Goal: Task Accomplishment & Management: Manage account settings

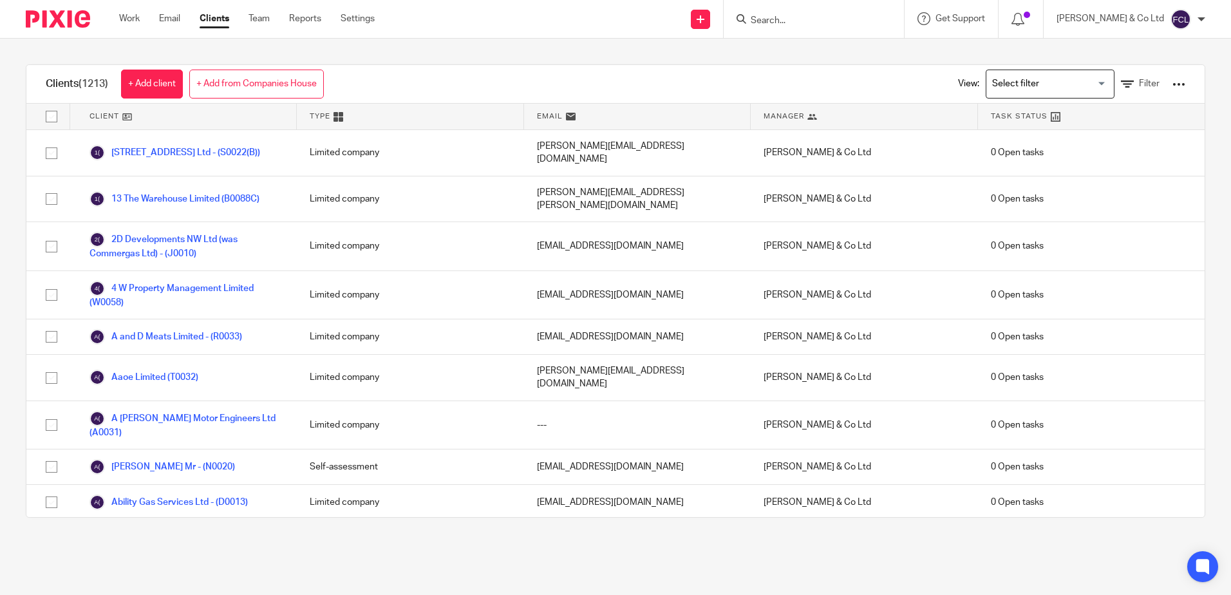
click at [806, 21] on input "Search" at bounding box center [807, 21] width 116 height 12
click at [896, 28] on div at bounding box center [814, 19] width 180 height 38
click at [865, 23] on input "Search" at bounding box center [807, 21] width 116 height 12
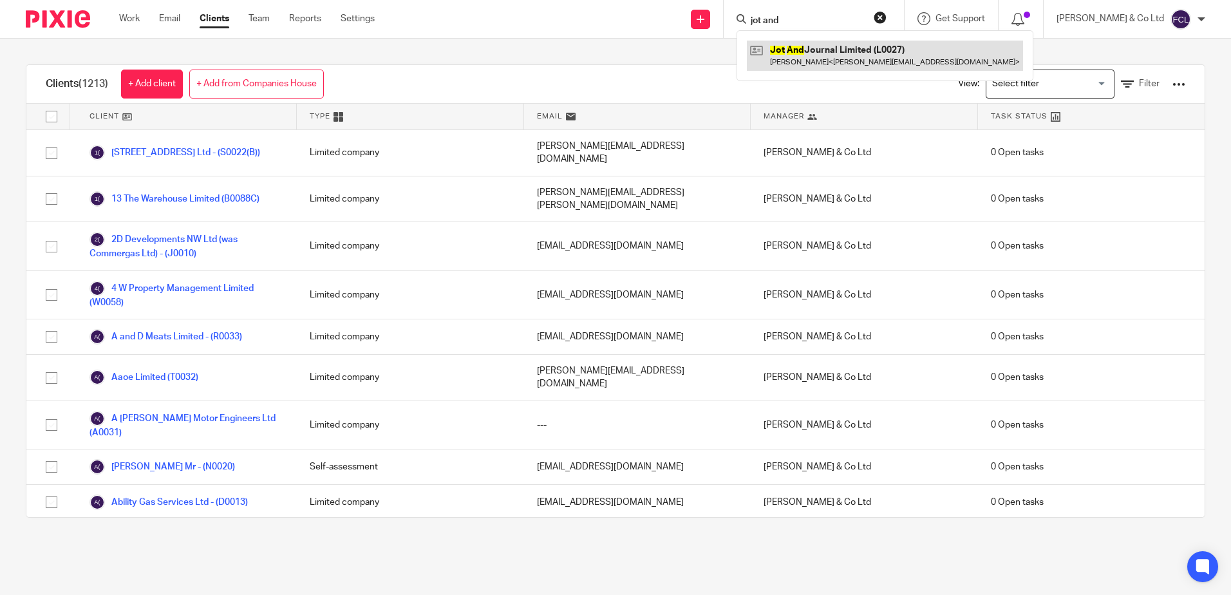
type input "jot and"
click at [885, 59] on link at bounding box center [885, 56] width 276 height 30
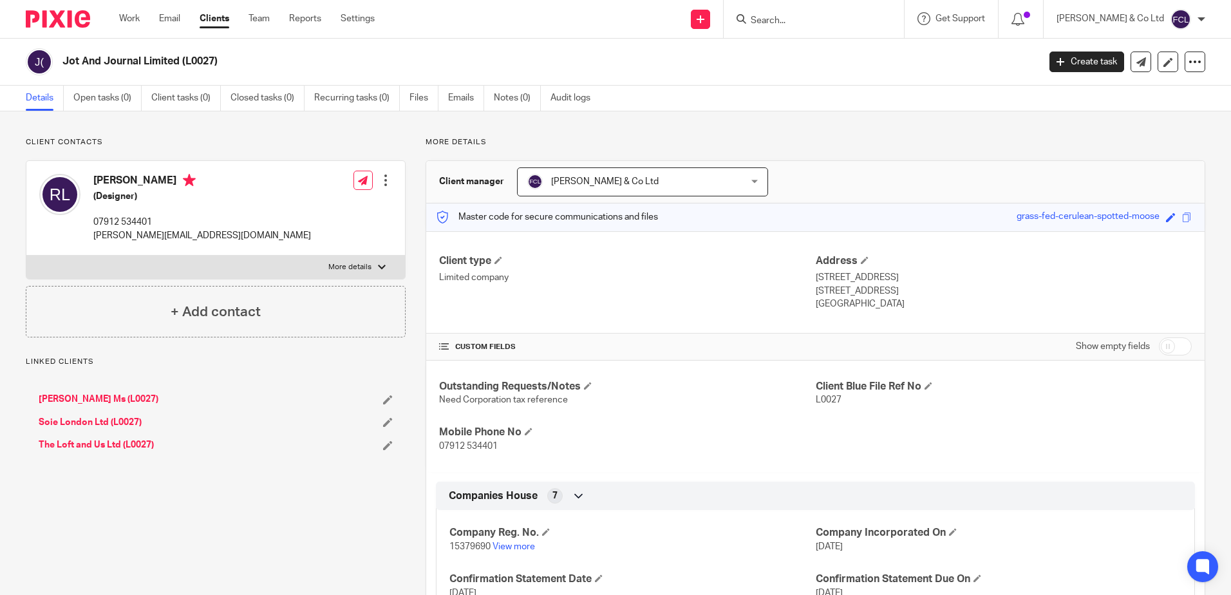
click at [1159, 350] on input "checkbox" at bounding box center [1175, 346] width 33 height 18
checkbox input "true"
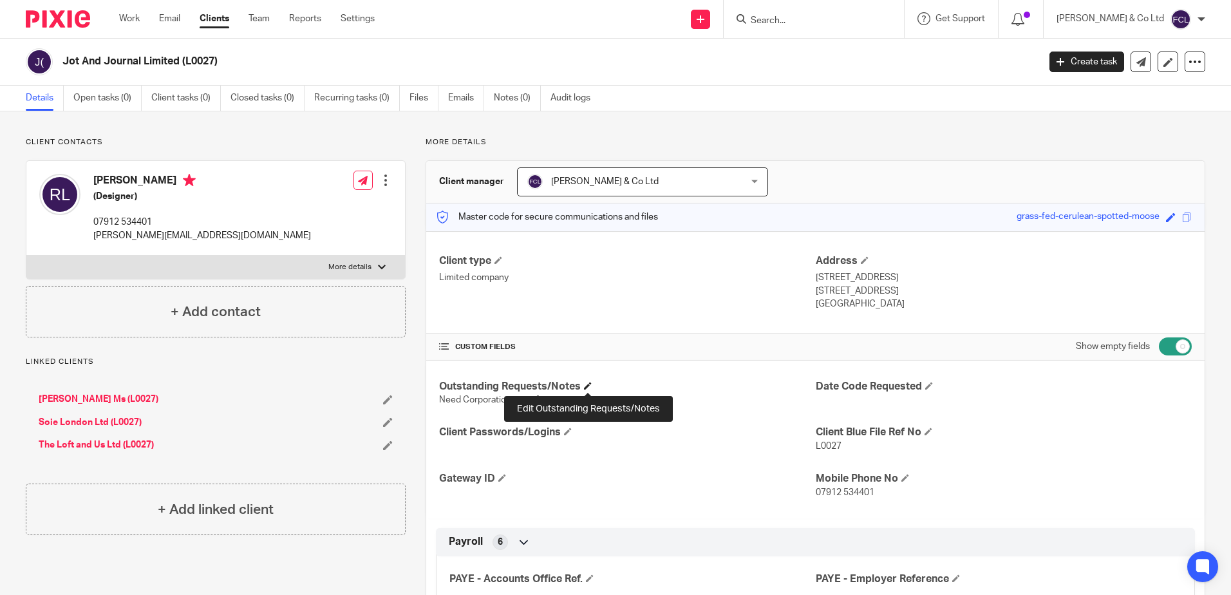
click at [587, 385] on span at bounding box center [588, 386] width 8 height 8
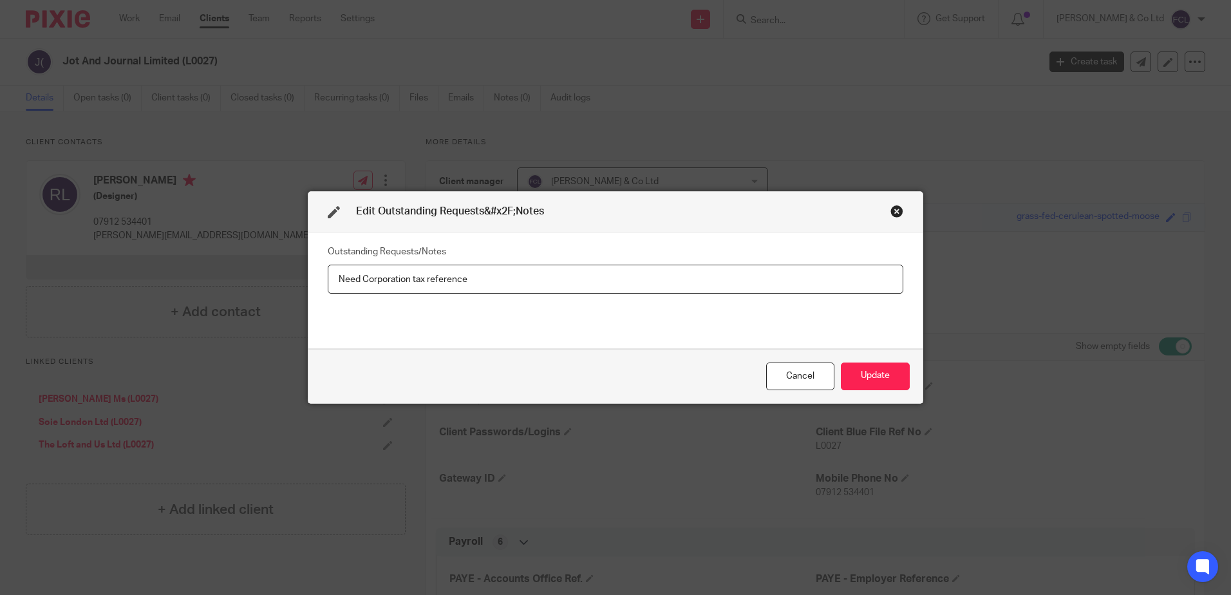
drag, startPoint x: 489, startPoint y: 283, endPoint x: 255, endPoint y: 279, distance: 233.7
click at [255, 279] on div "Edit Outstanding Requests&#x2F;Notes Outstanding Requests/Notes Need Corporatio…" at bounding box center [615, 297] width 1231 height 595
click at [892, 211] on div "Close this dialog window" at bounding box center [896, 211] width 13 height 13
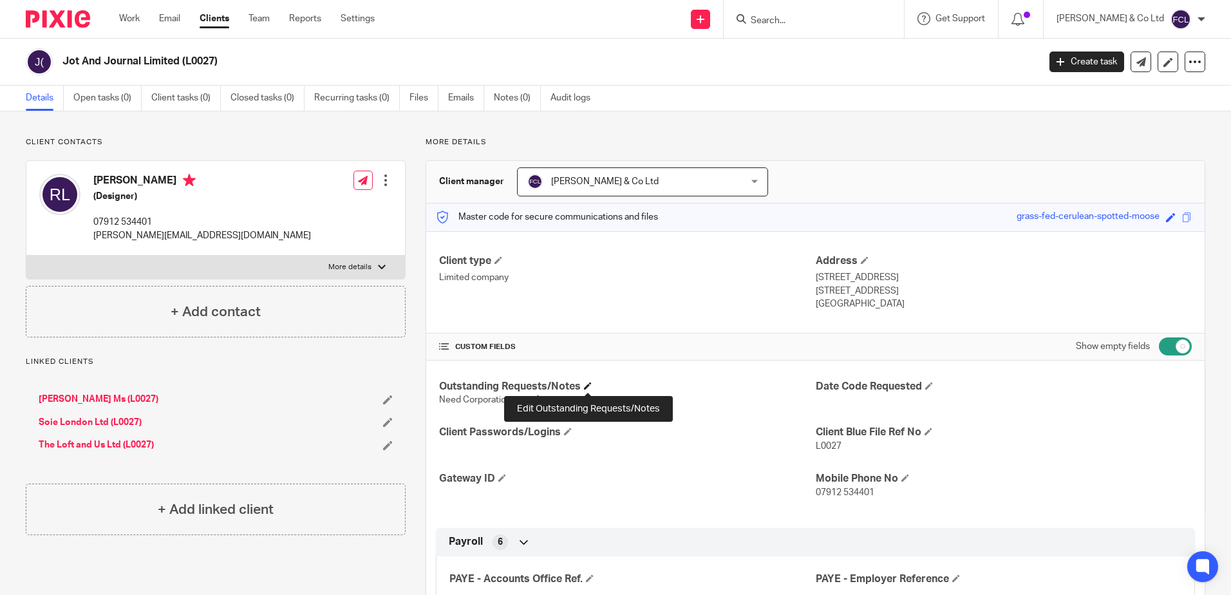
click at [588, 387] on span at bounding box center [588, 386] width 8 height 8
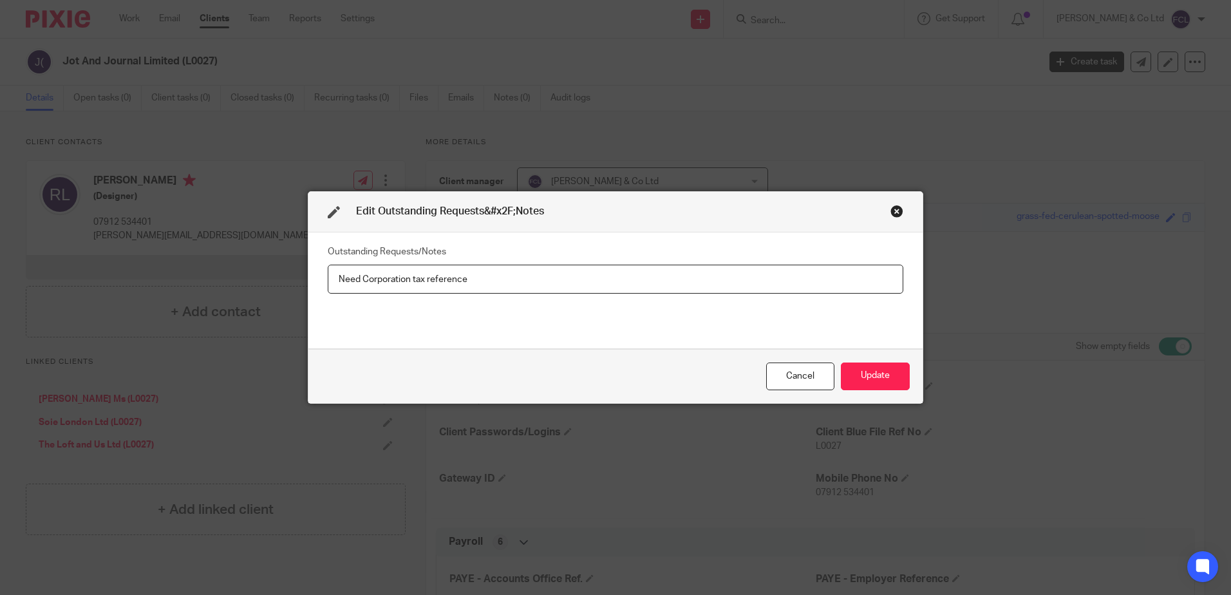
drag, startPoint x: 570, startPoint y: 287, endPoint x: 287, endPoint y: 274, distance: 284.2
click at [287, 274] on div "Edit Outstanding Requests&#x2F;Notes Outstanding Requests/Notes Need Corporatio…" at bounding box center [615, 297] width 1231 height 595
click at [858, 375] on button "Update" at bounding box center [875, 376] width 69 height 28
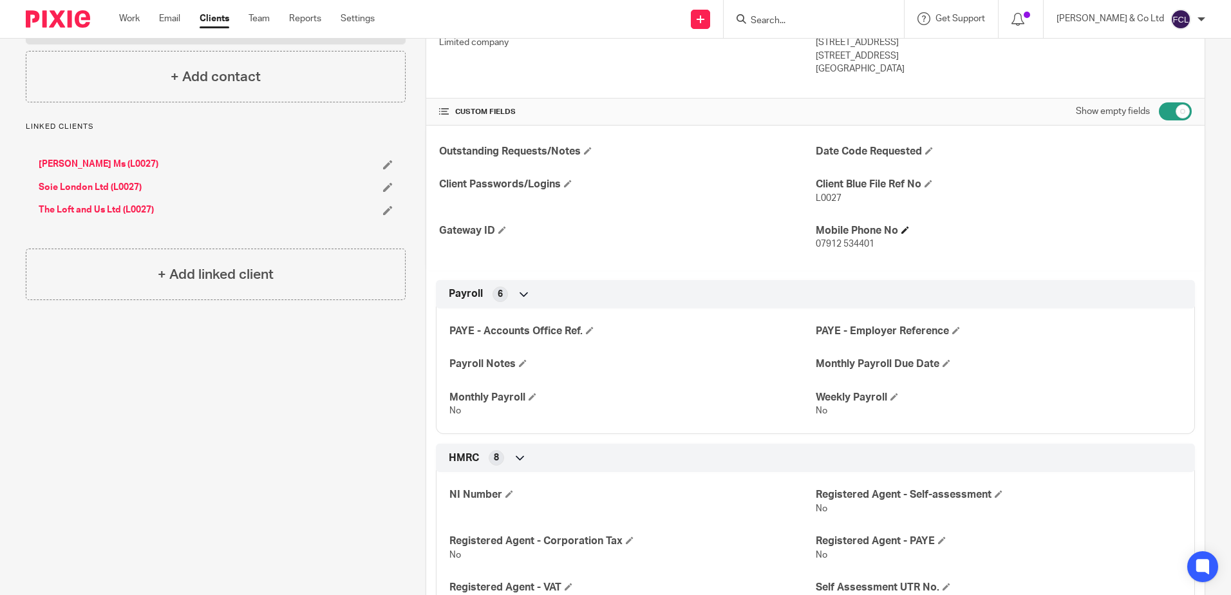
scroll to position [258, 0]
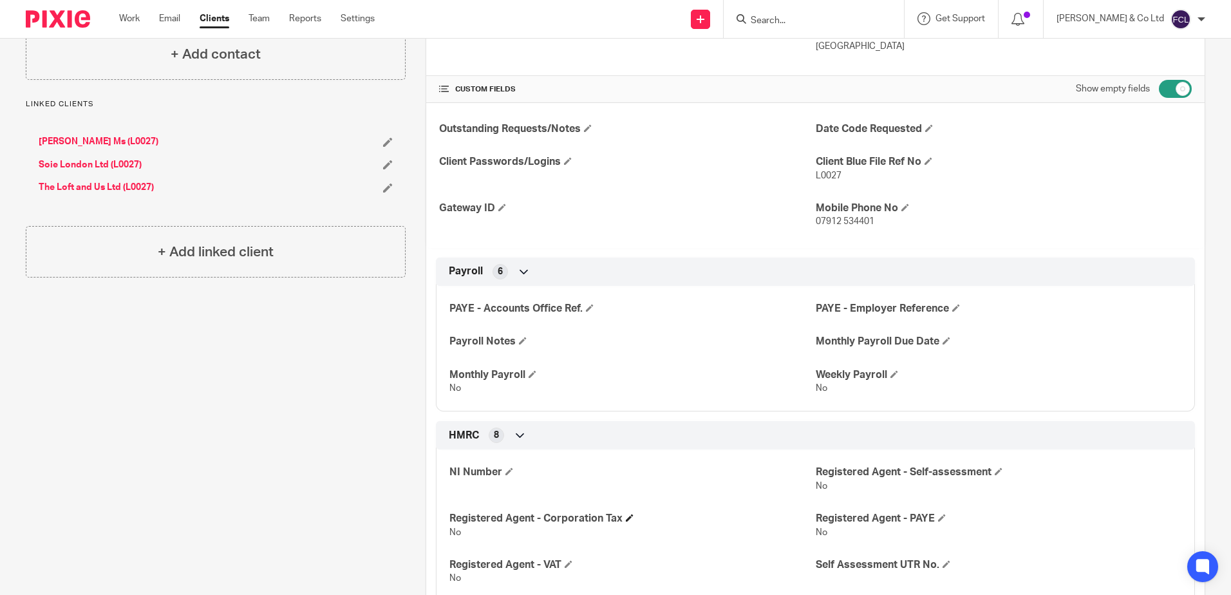
click at [623, 519] on h4 "Registered Agent - Corporation Tax" at bounding box center [632, 519] width 366 height 14
click at [626, 515] on span at bounding box center [630, 518] width 8 height 8
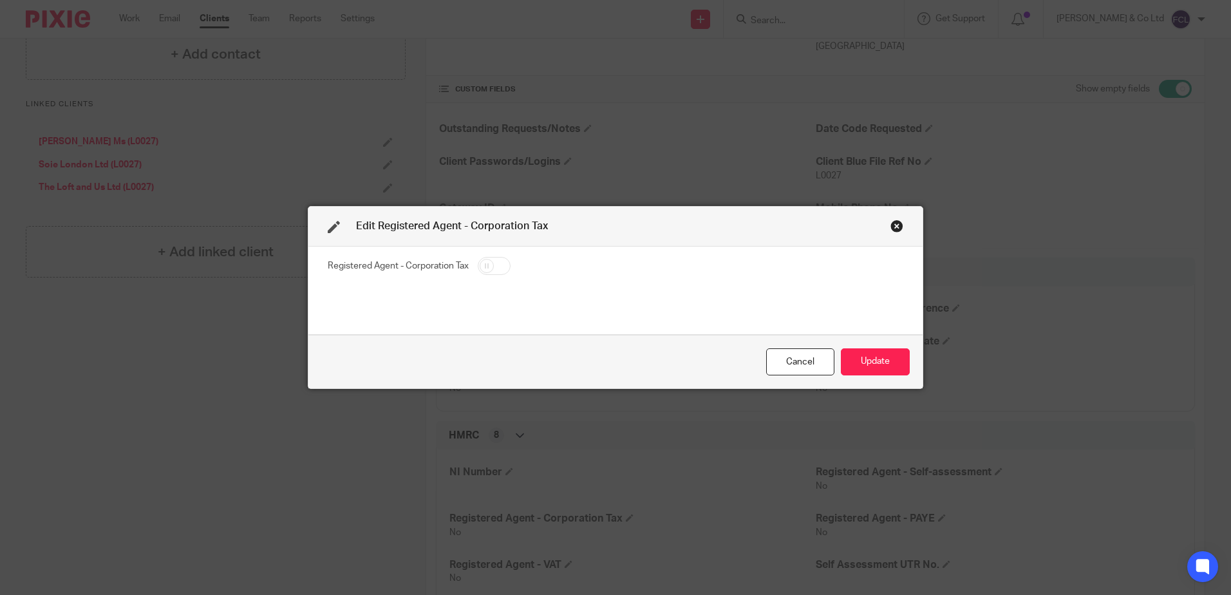
click at [495, 267] on input "checkbox" at bounding box center [494, 266] width 33 height 18
checkbox input "true"
click at [867, 367] on button "Update" at bounding box center [875, 362] width 69 height 28
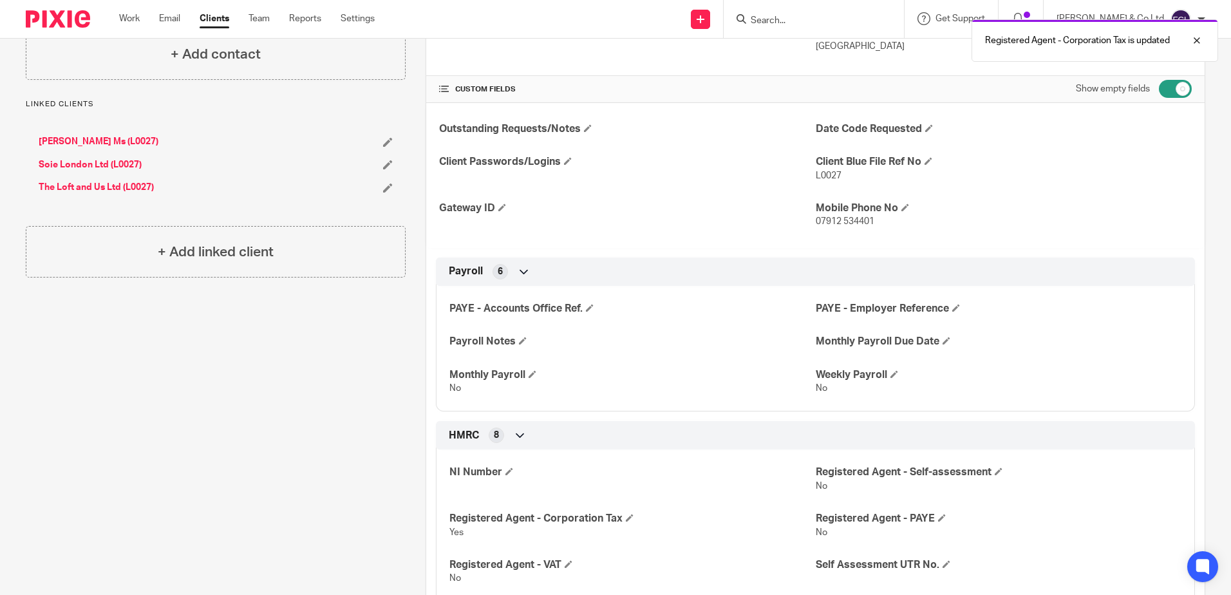
scroll to position [322, 0]
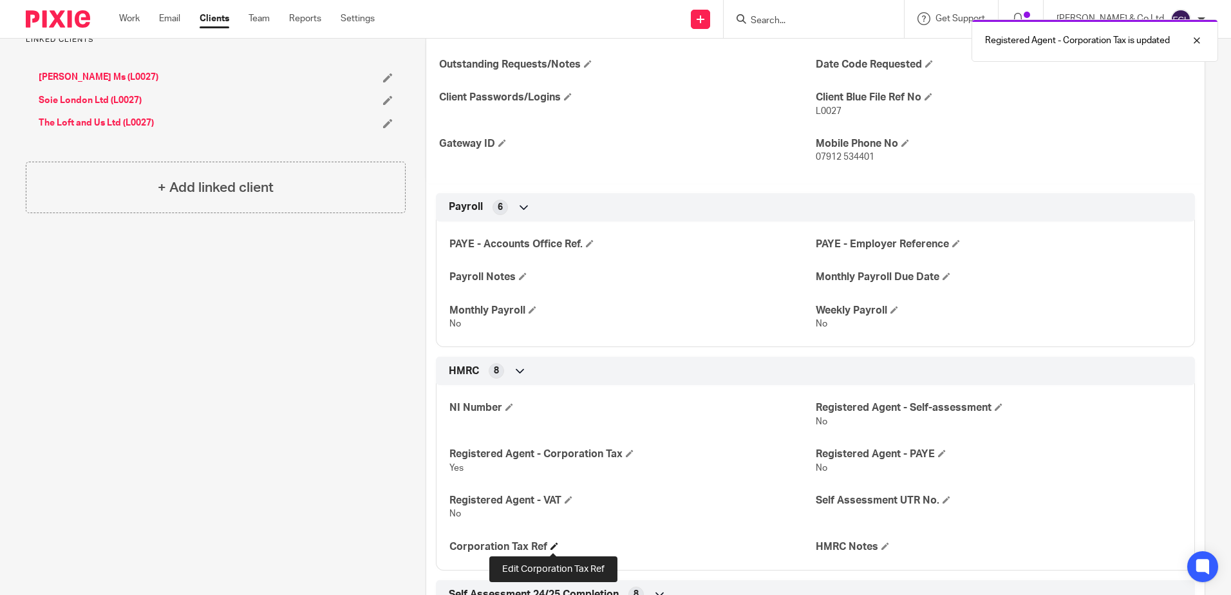
click at [551, 546] on span at bounding box center [555, 546] width 8 height 8
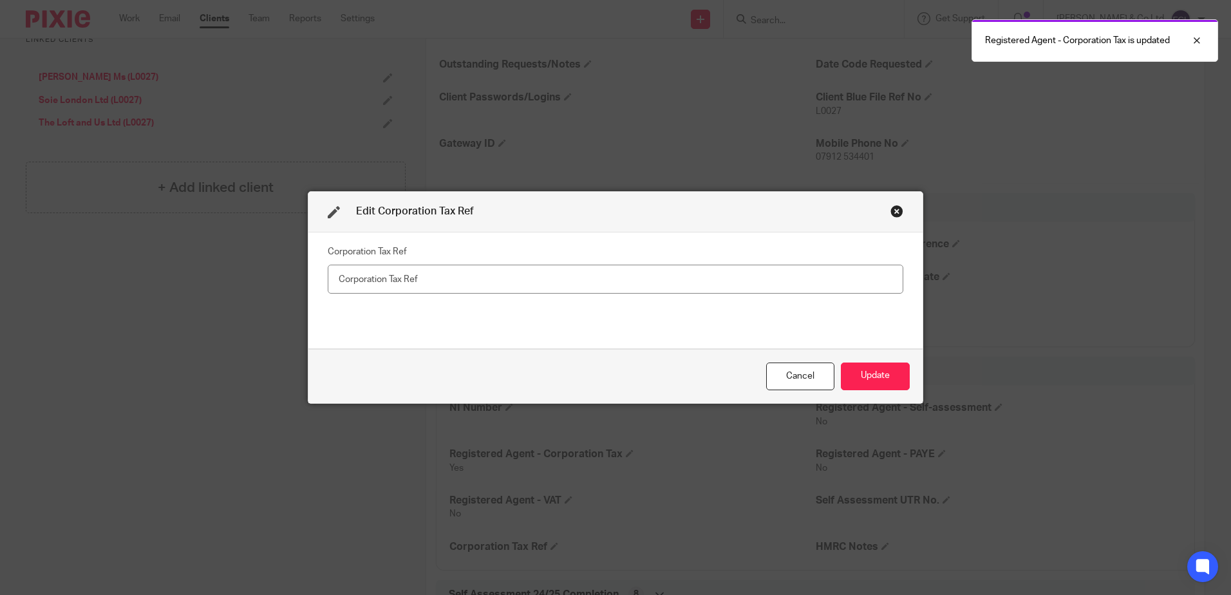
drag, startPoint x: 433, startPoint y: 279, endPoint x: 249, endPoint y: 279, distance: 184.1
click at [249, 279] on div "Edit Corporation Tax Ref Corporation Tax Ref Cancel Update" at bounding box center [615, 297] width 1231 height 595
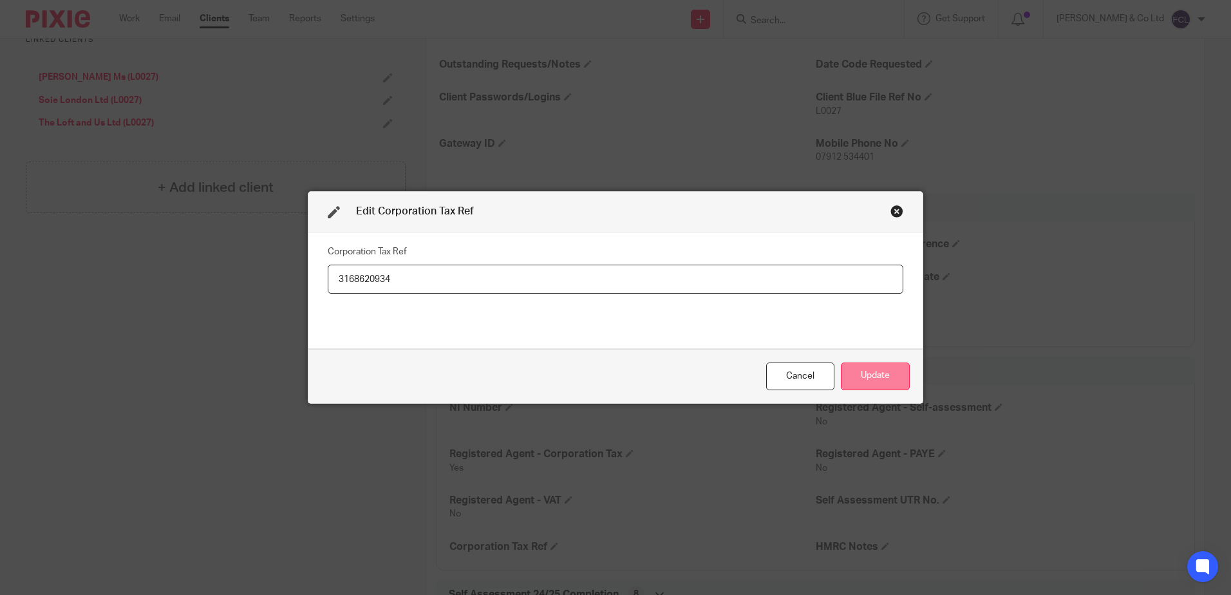
type input "3168620934"
click at [869, 373] on button "Update" at bounding box center [875, 376] width 69 height 28
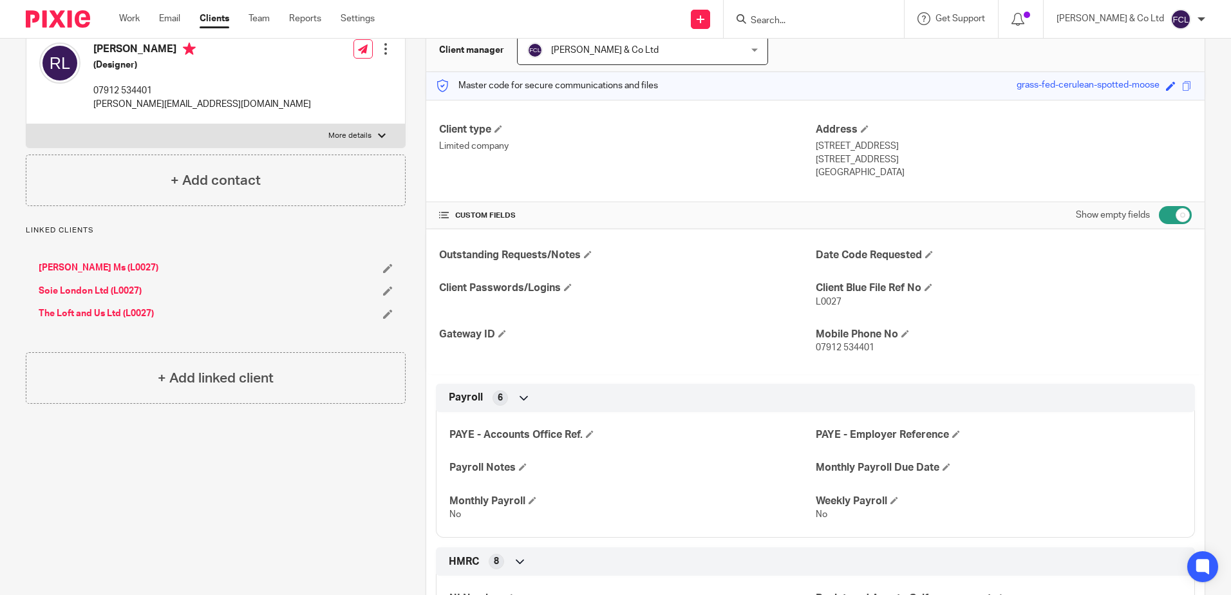
scroll to position [0, 0]
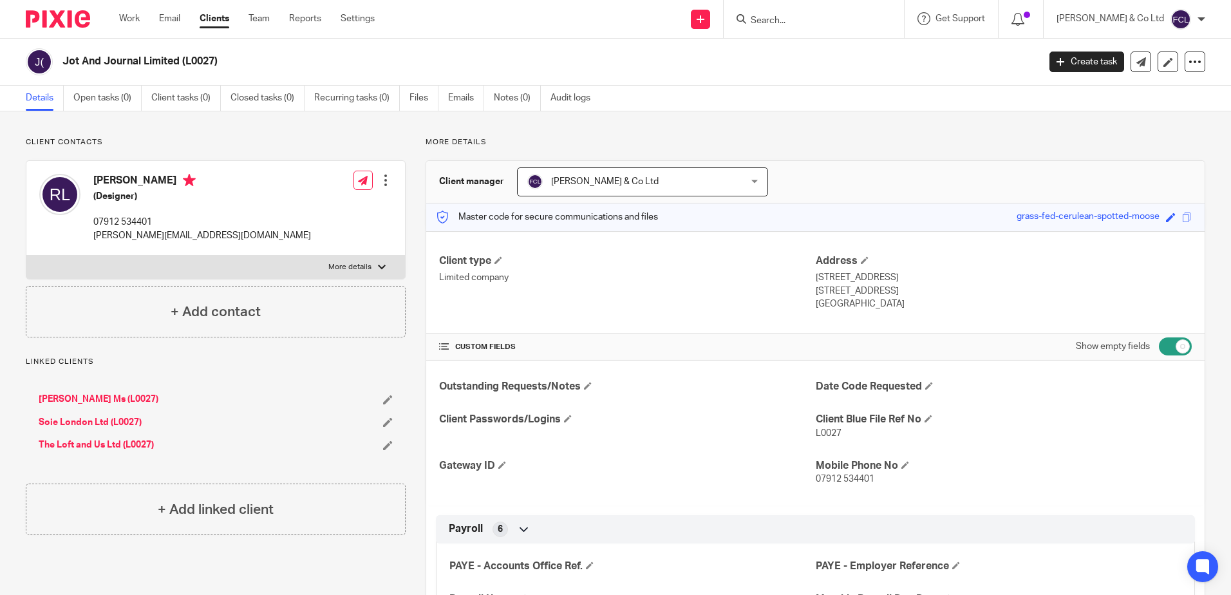
click at [802, 12] on form at bounding box center [817, 19] width 137 height 16
click at [803, 14] on form at bounding box center [817, 19] width 137 height 16
click at [806, 16] on input "Search" at bounding box center [807, 21] width 116 height 12
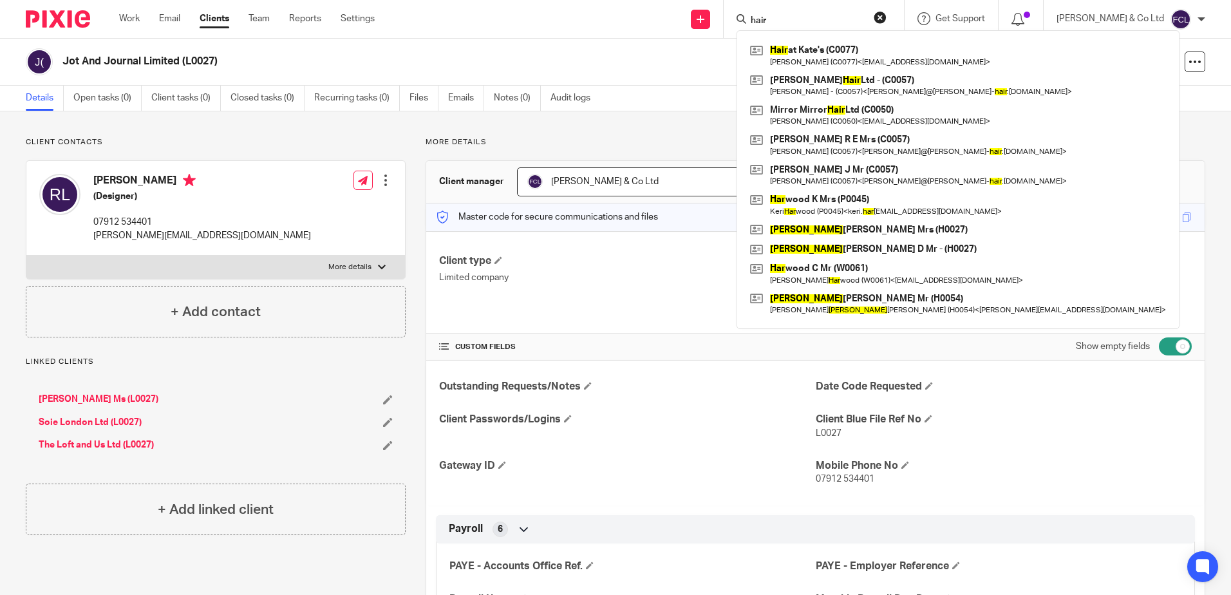
type input "hair"
drag, startPoint x: 818, startPoint y: 17, endPoint x: 737, endPoint y: 17, distance: 81.8
click at [737, 17] on div "Send new email Create task Add client Request signature hair Hair at Kate's (C0…" at bounding box center [812, 19] width 837 height 38
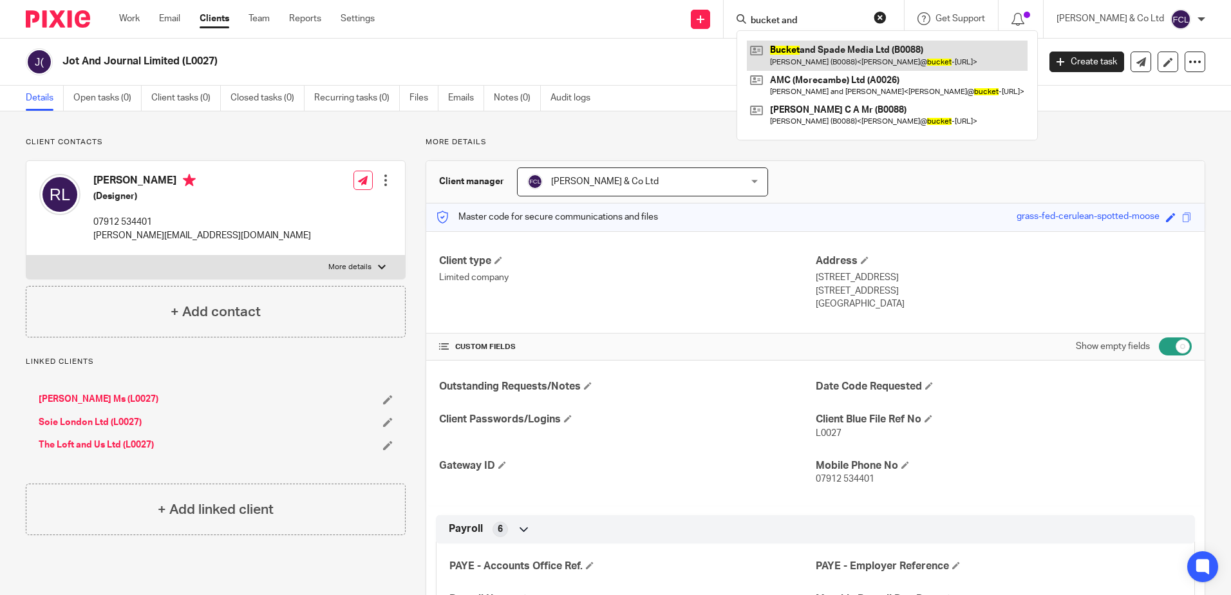
type input "bucket and"
click at [862, 48] on link at bounding box center [887, 56] width 281 height 30
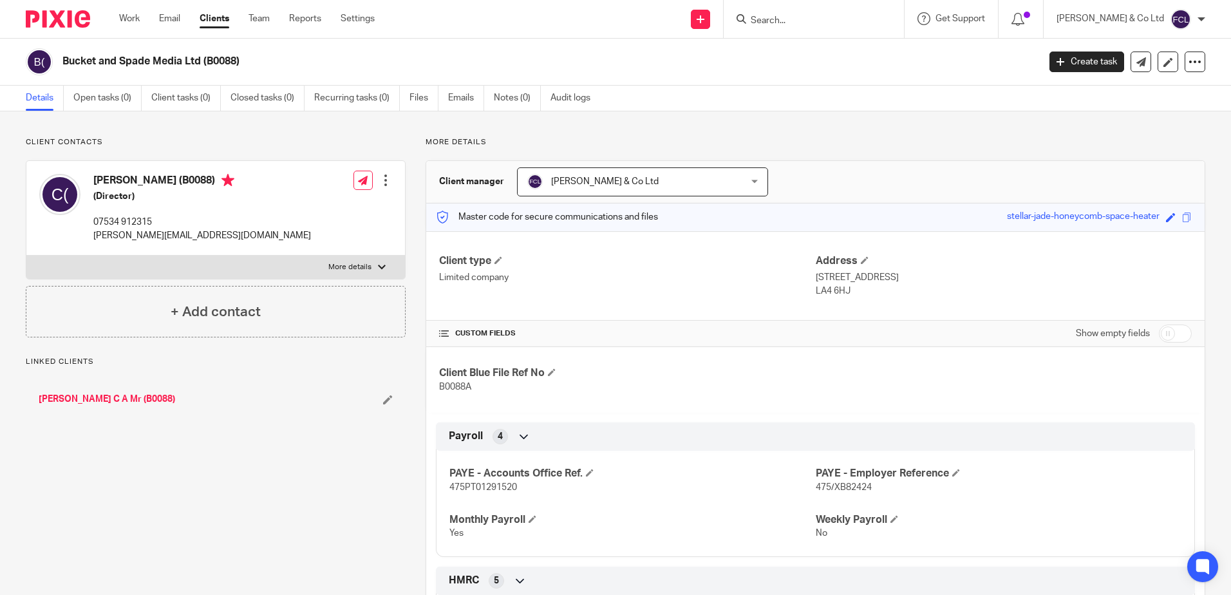
click at [1164, 334] on input "checkbox" at bounding box center [1175, 334] width 33 height 18
checkbox input "true"
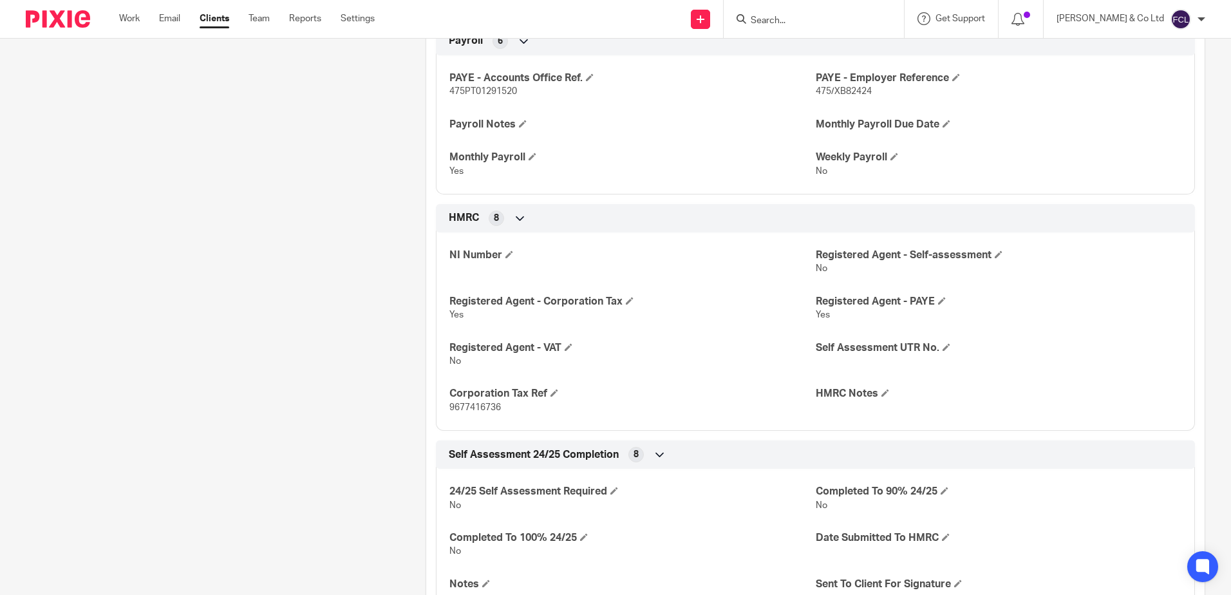
scroll to position [515, 0]
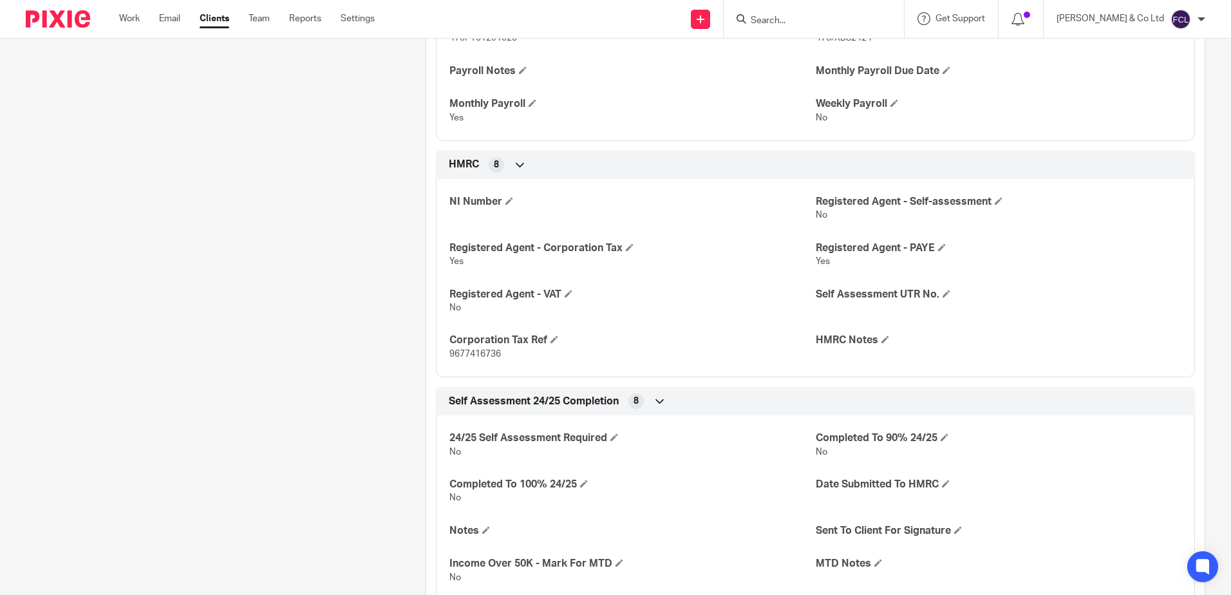
click at [746, 19] on icon at bounding box center [742, 19] width 10 height 10
click at [841, 19] on input "Search" at bounding box center [807, 21] width 116 height 12
type input "dahake"
drag, startPoint x: 859, startPoint y: 17, endPoint x: 714, endPoint y: 11, distance: 145.0
click at [714, 11] on div "Send new email Create task Add client Request signature dahake No results found…" at bounding box center [812, 19] width 837 height 38
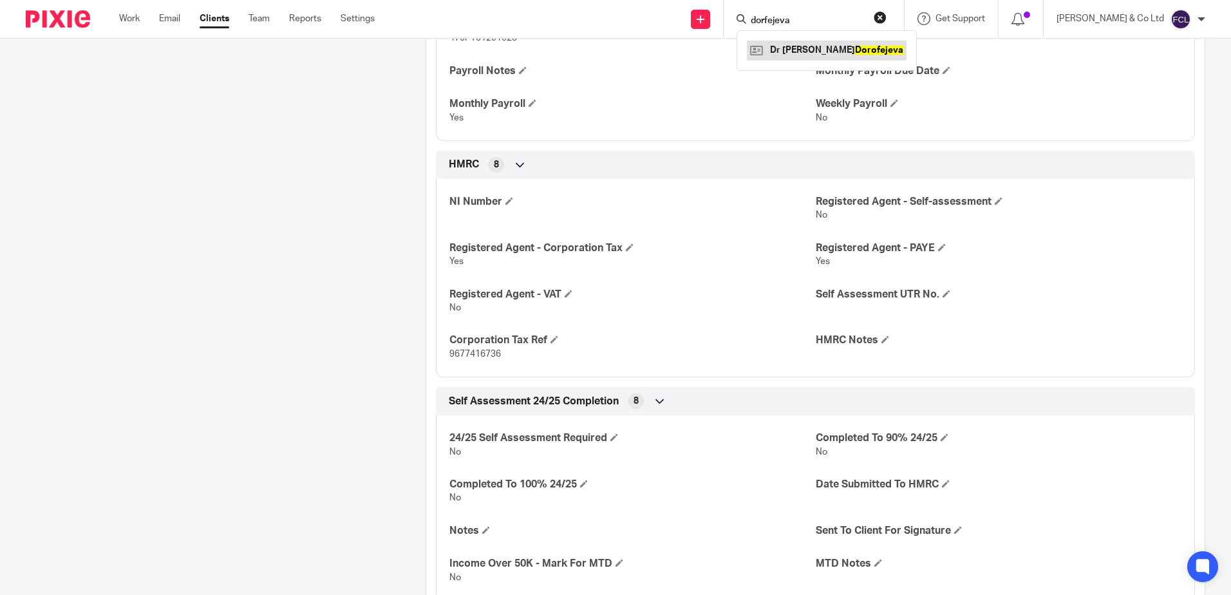
type input "dorfejeva"
click at [824, 50] on link at bounding box center [827, 50] width 160 height 19
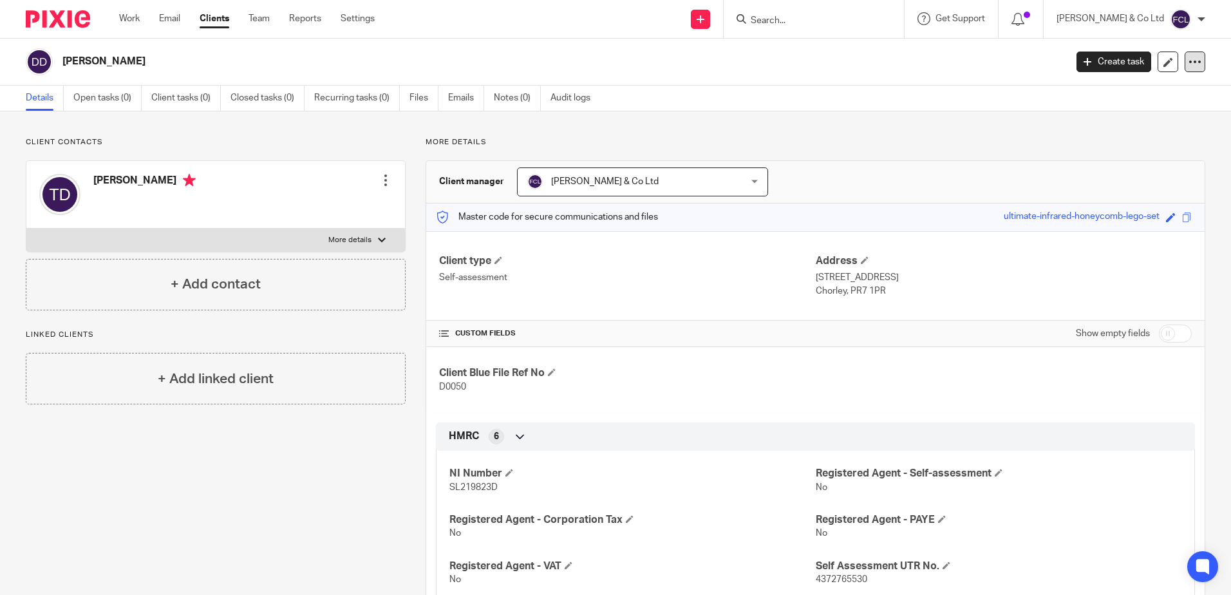
click at [1189, 57] on icon at bounding box center [1195, 61] width 13 height 13
click at [220, 61] on h2 "Dr Tatjana Dorofejeva" at bounding box center [460, 62] width 796 height 14
click at [138, 61] on h2 "Dr Tatjana Dorofejeva" at bounding box center [460, 62] width 796 height 14
click at [1163, 61] on icon at bounding box center [1168, 62] width 10 height 10
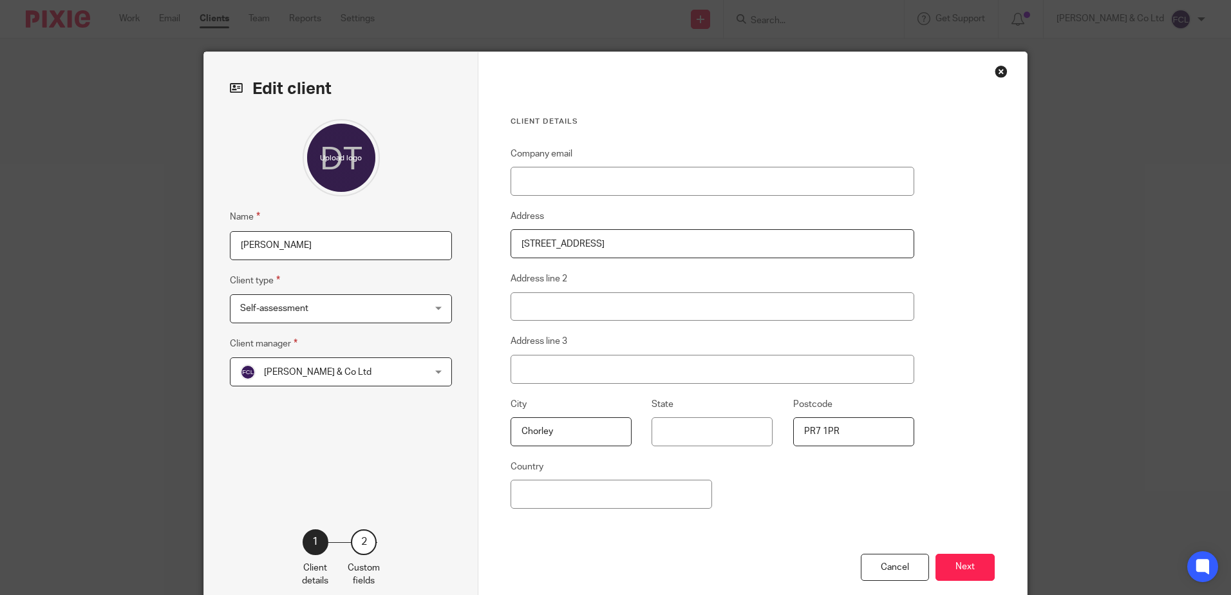
click at [389, 250] on input "[PERSON_NAME]" at bounding box center [341, 245] width 222 height 29
type input "[PERSON_NAME] (D0050)"
click at [969, 569] on button "Next" at bounding box center [965, 568] width 59 height 28
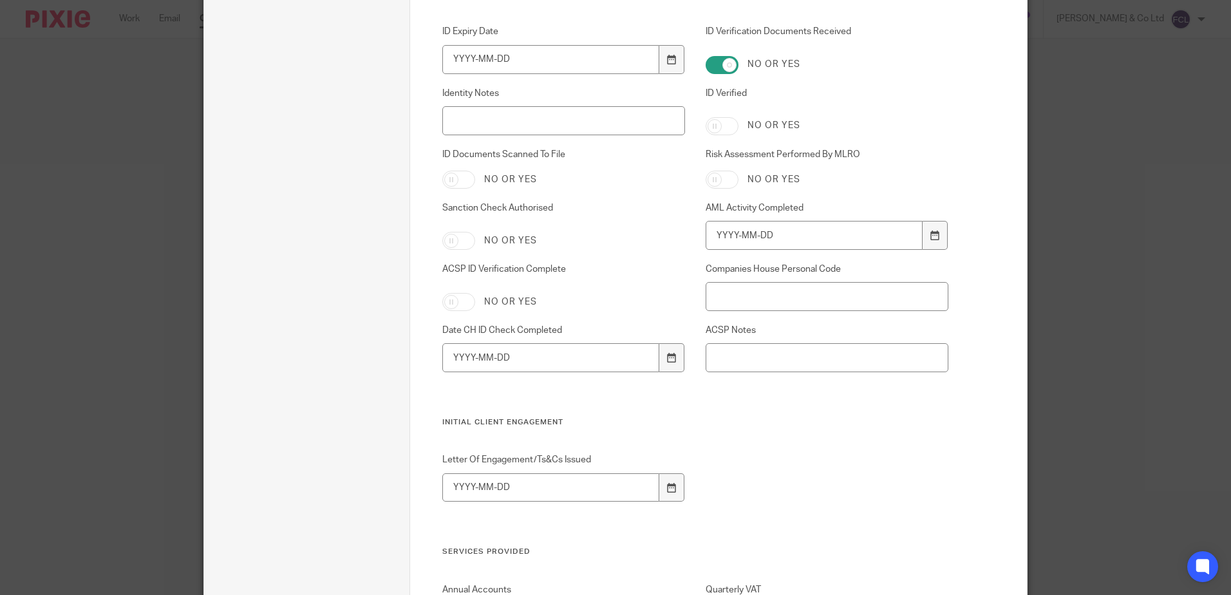
scroll to position [2600, 0]
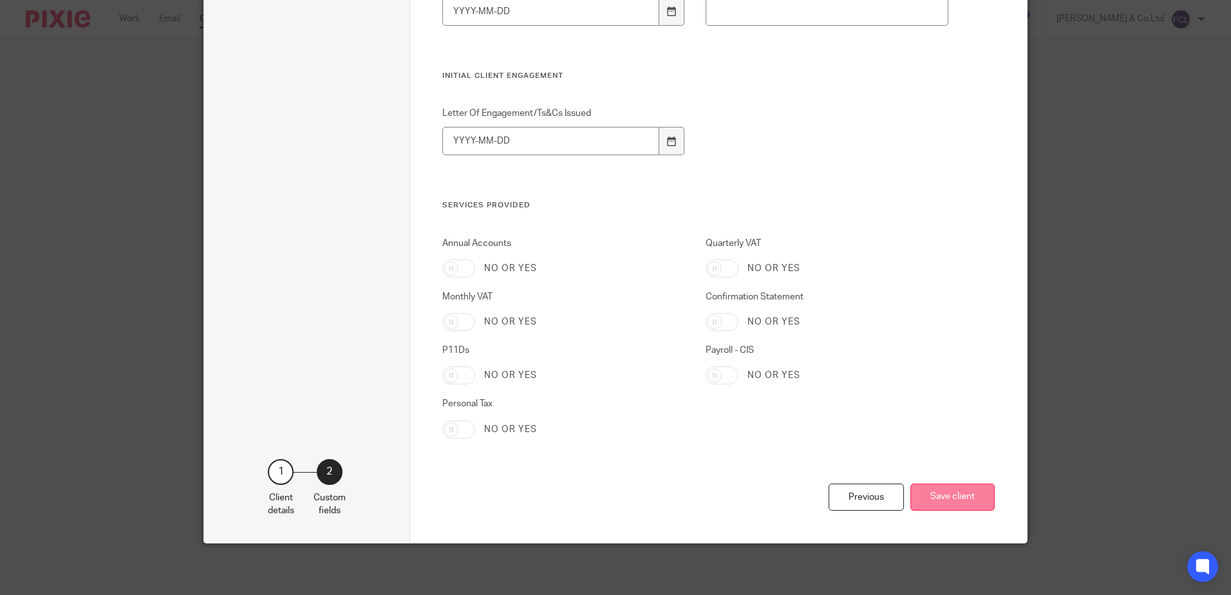
click at [947, 497] on button "Save client" at bounding box center [952, 498] width 84 height 28
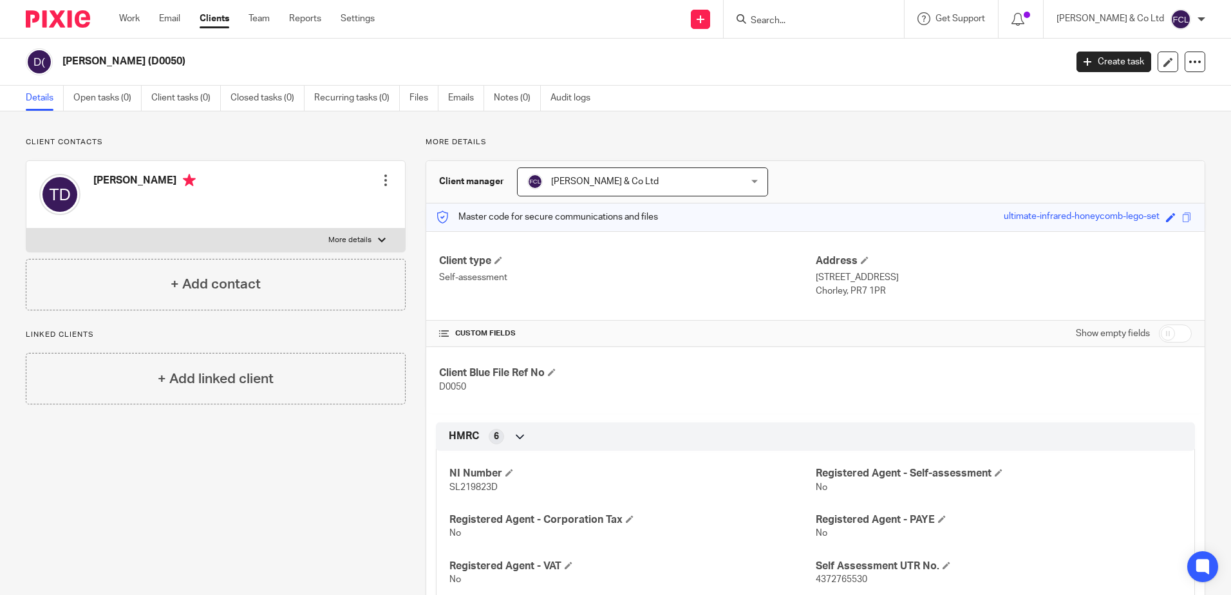
click at [842, 21] on input "Search" at bounding box center [807, 21] width 116 height 12
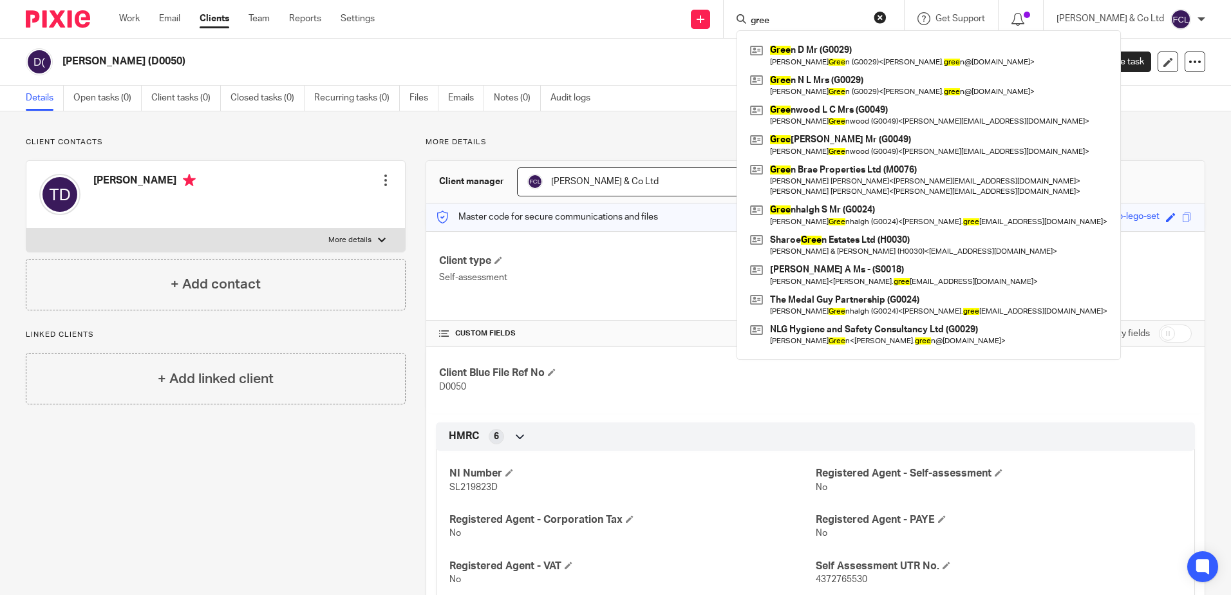
type input "green"
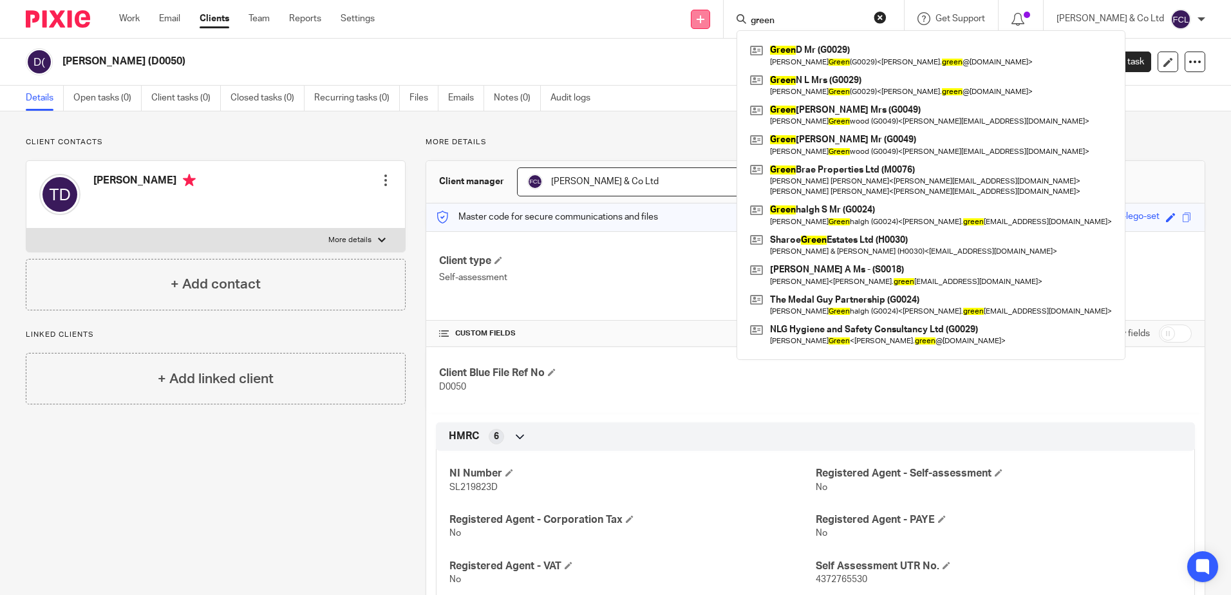
drag, startPoint x: 854, startPoint y: 19, endPoint x: 737, endPoint y: 19, distance: 116.5
click at [737, 19] on div "Send new email Create task Add client Request signature green Green D Mr (G0029…" at bounding box center [812, 19] width 837 height 38
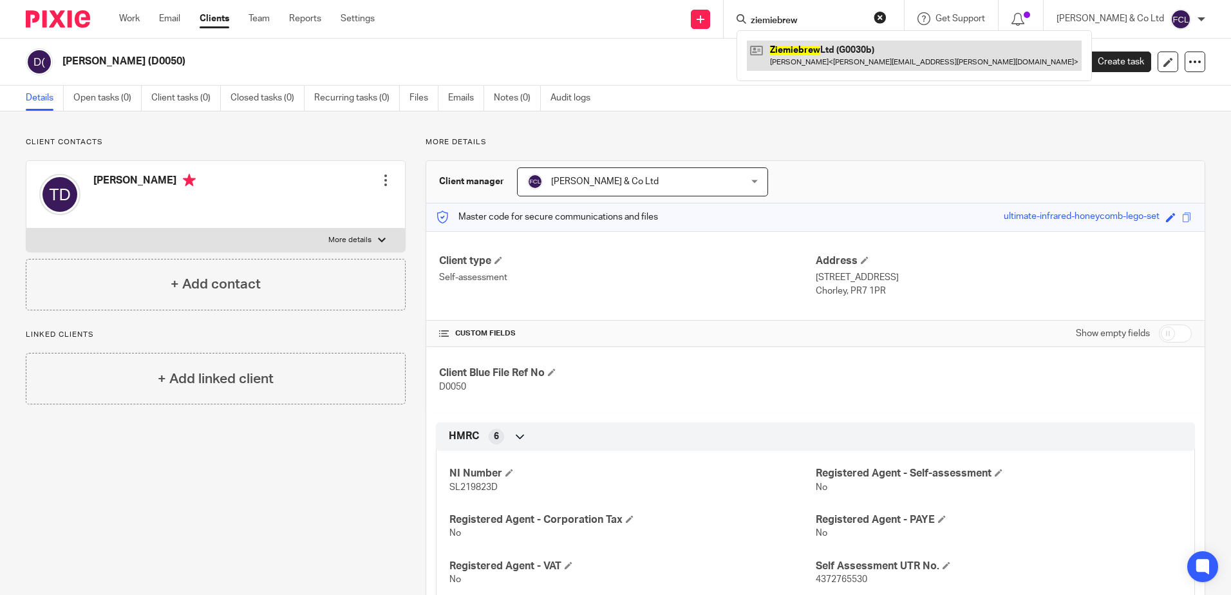
type input "ziemiebrew"
click at [831, 52] on link at bounding box center [914, 56] width 335 height 30
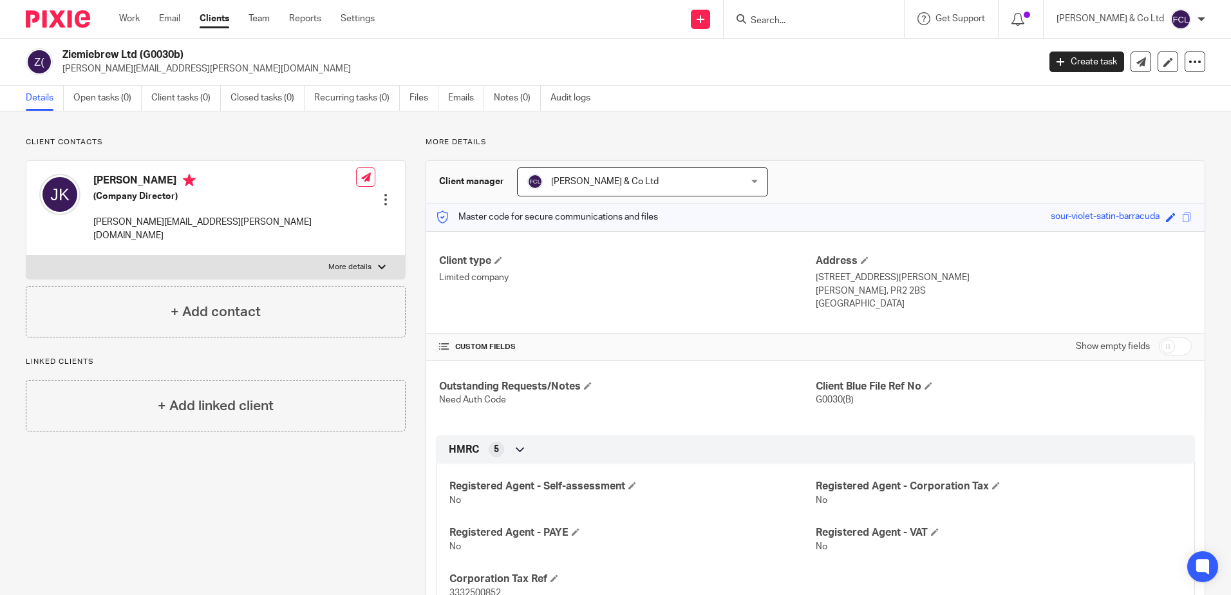
click at [1162, 348] on input "checkbox" at bounding box center [1175, 346] width 33 height 18
checkbox input "true"
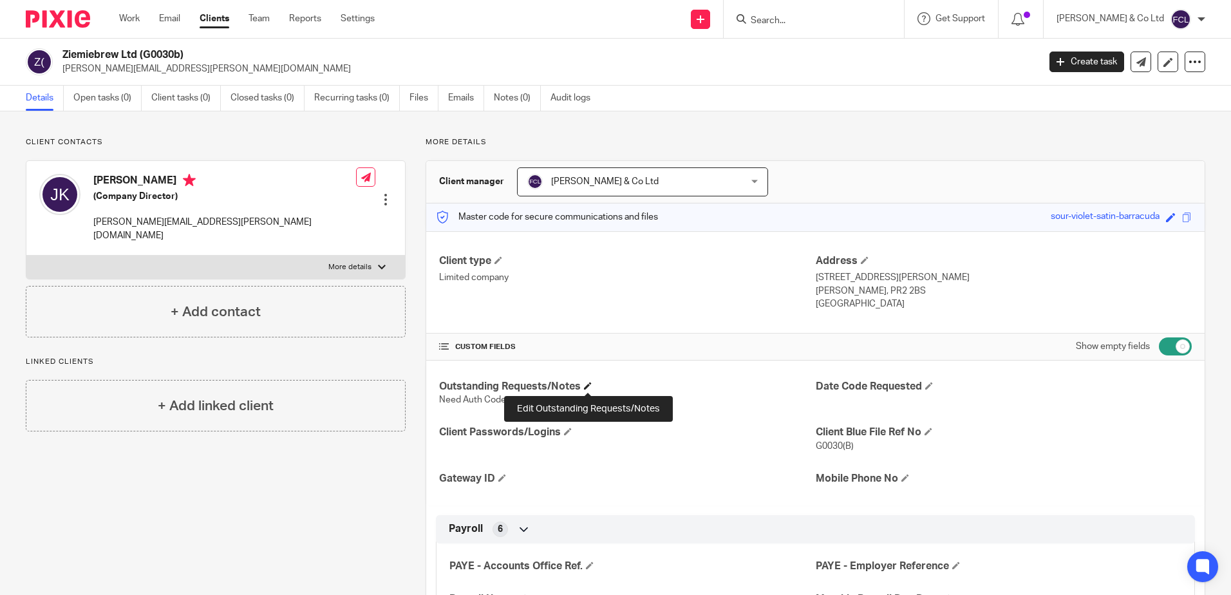
click at [589, 384] on span at bounding box center [588, 386] width 8 height 8
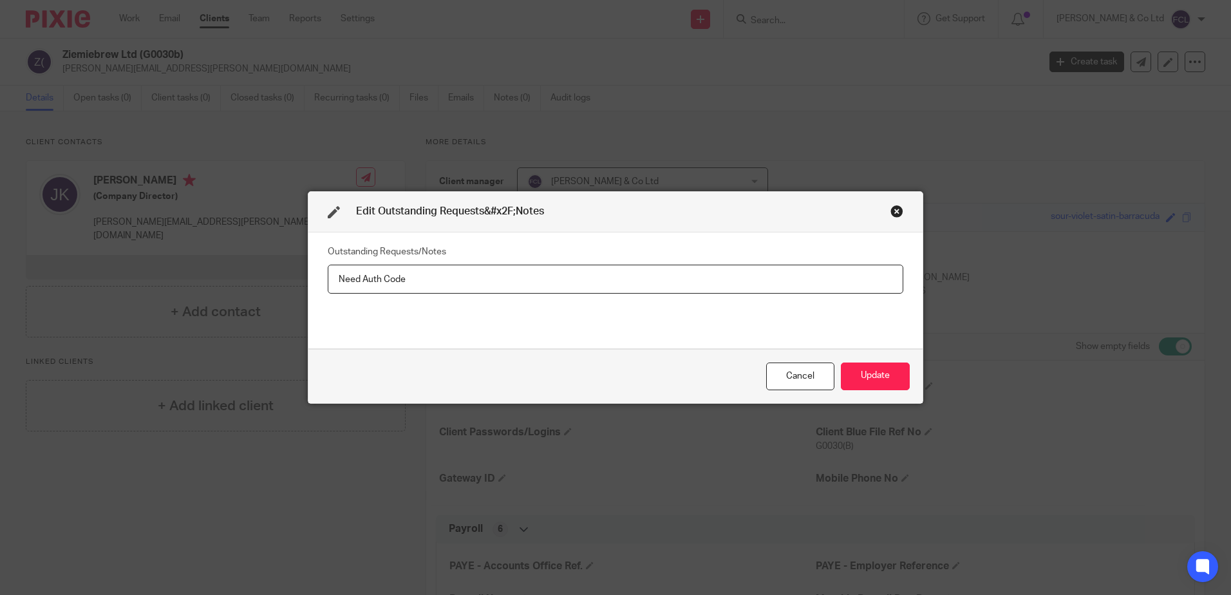
drag, startPoint x: 415, startPoint y: 281, endPoint x: 315, endPoint y: 285, distance: 99.9
click at [315, 285] on div "Outstanding Requests/Notes Need Auth Code" at bounding box center [615, 290] width 614 height 117
type input "Applied for Auth Code 14/10/25"
click at [863, 378] on button "Update" at bounding box center [875, 376] width 69 height 28
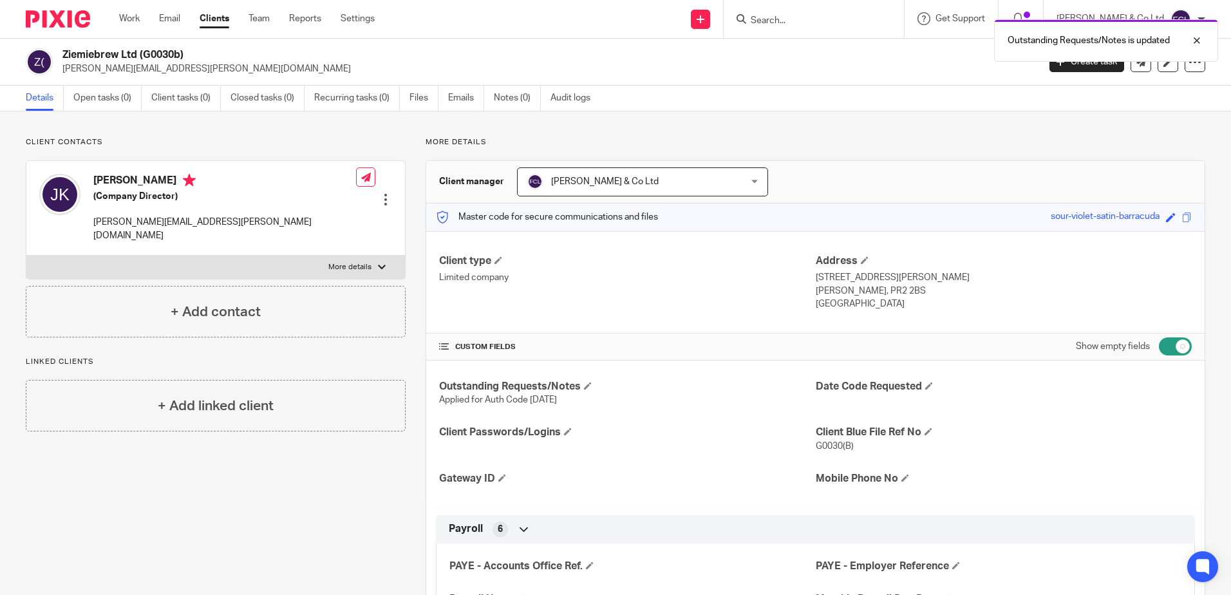
click at [814, 17] on div "Outstanding Requests/Notes is updated" at bounding box center [917, 37] width 603 height 49
click at [814, 17] on input "Search" at bounding box center [807, 21] width 116 height 12
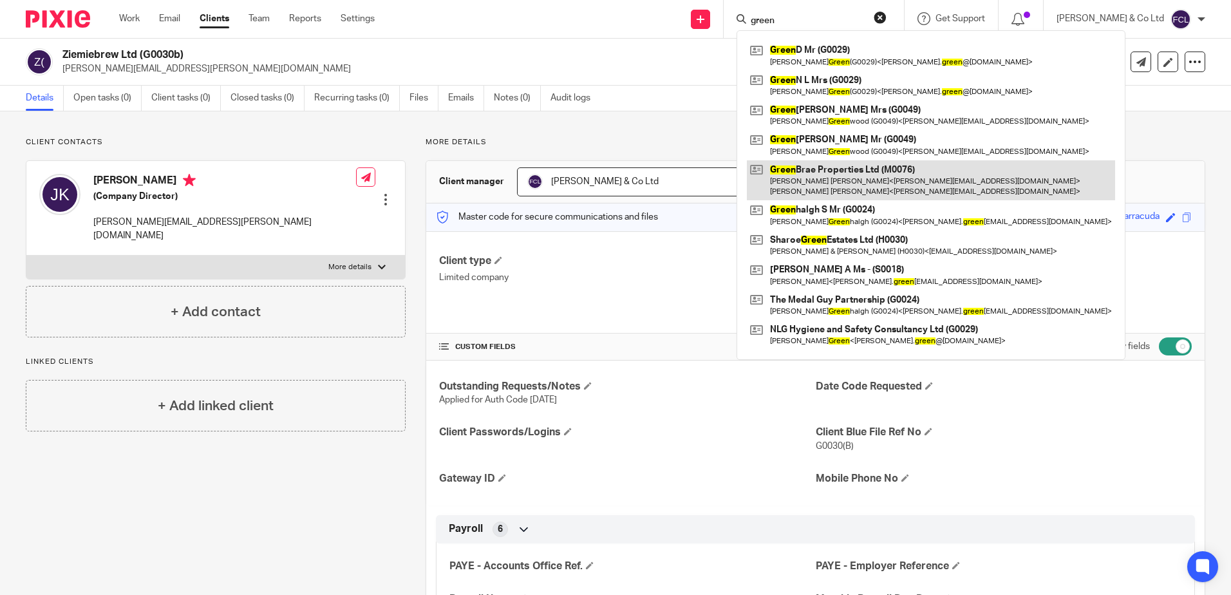
type input "green"
click at [872, 184] on link at bounding box center [931, 180] width 368 height 40
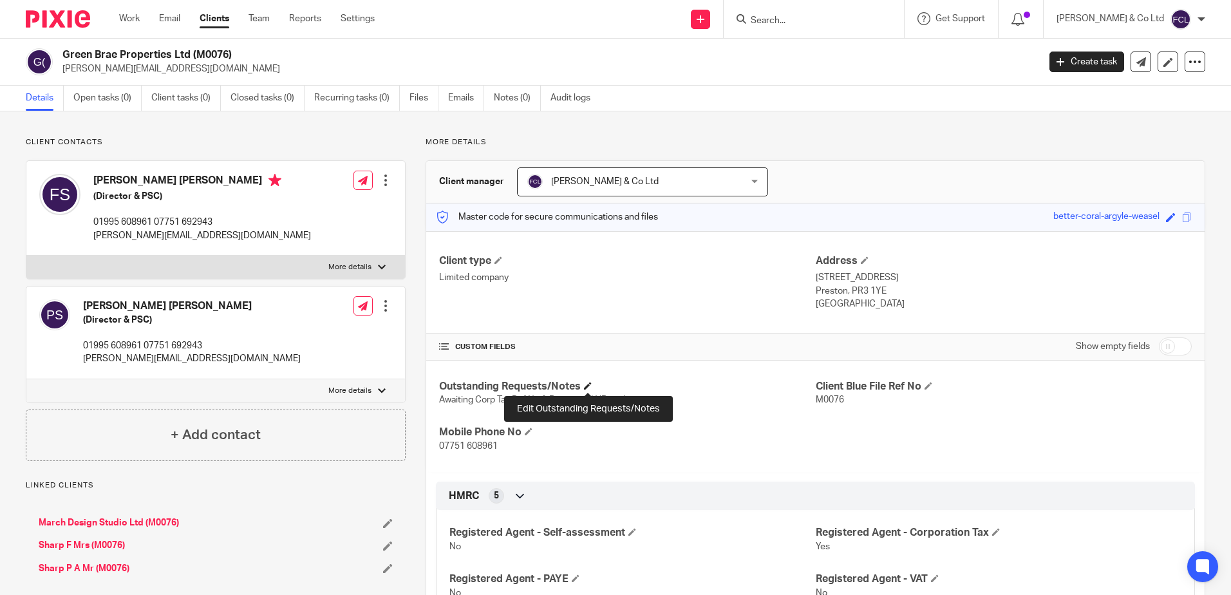
click at [585, 384] on span at bounding box center [588, 386] width 8 height 8
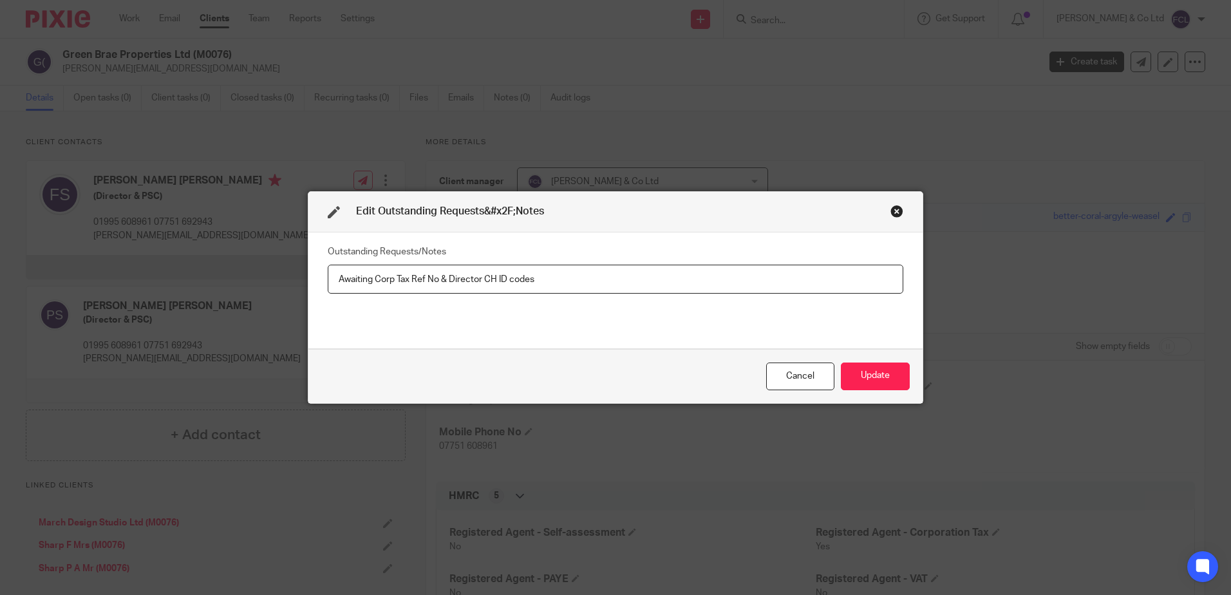
click at [334, 276] on input "Awaiting Corp Tax Ref No & Director CH ID codes" at bounding box center [616, 279] width 576 height 29
type input "Applied for Auth Code - Director CH ID codes"
click at [895, 371] on button "Update" at bounding box center [875, 376] width 69 height 28
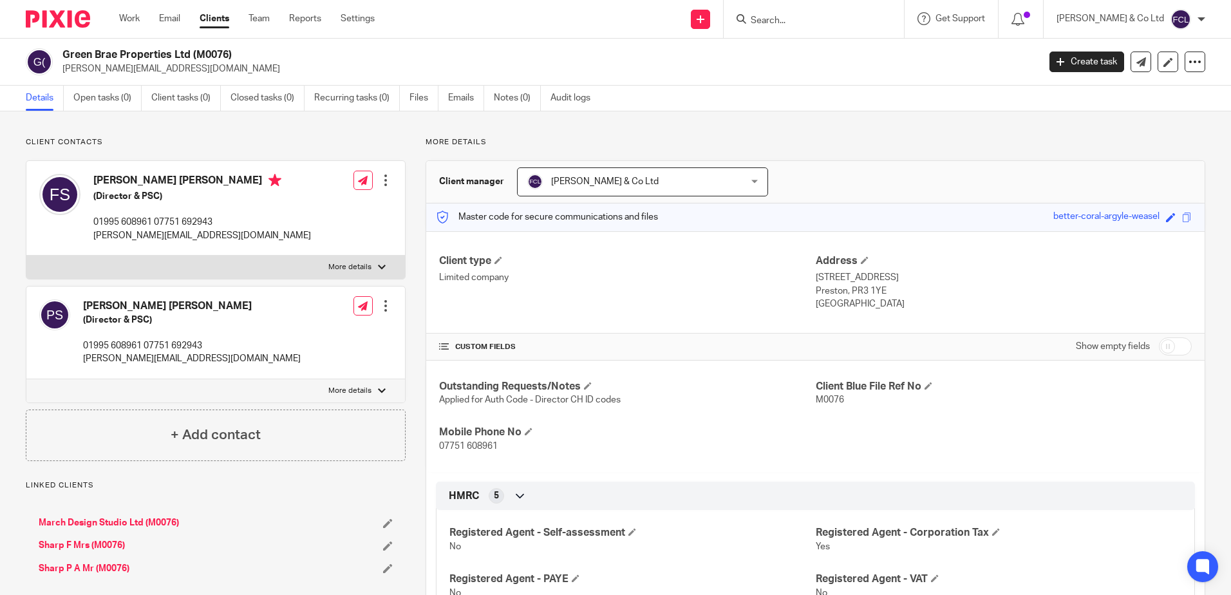
click at [796, 21] on input "Search" at bounding box center [807, 21] width 116 height 12
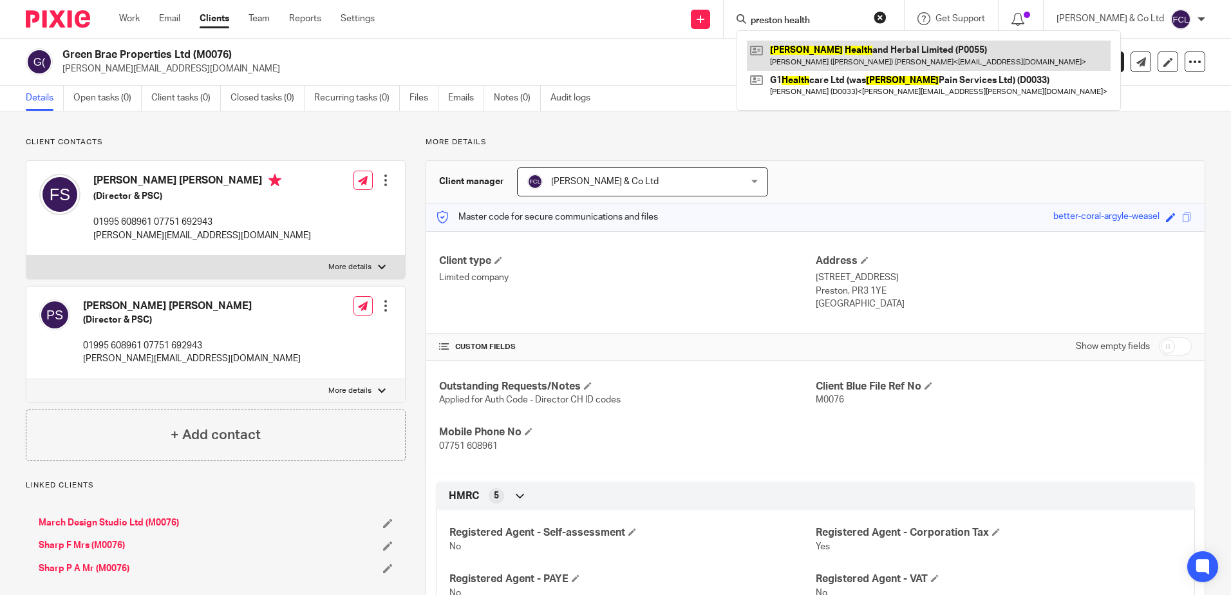
type input "preston health"
click at [829, 55] on link at bounding box center [929, 56] width 364 height 30
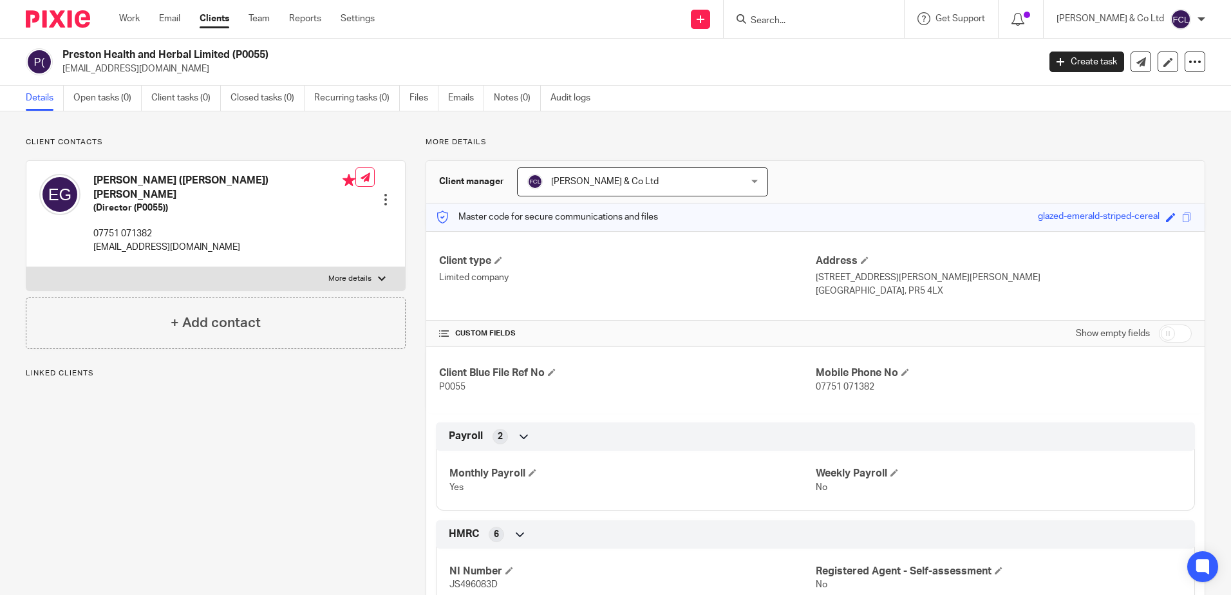
click at [1164, 333] on input "checkbox" at bounding box center [1175, 334] width 33 height 18
checkbox input "true"
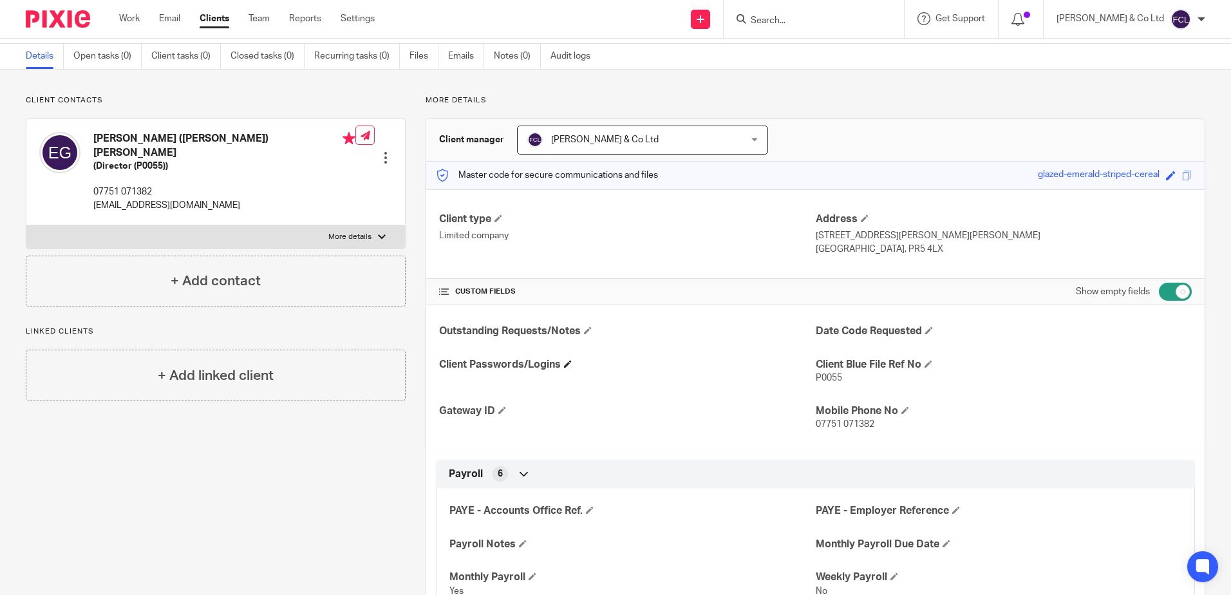
scroll to position [64, 0]
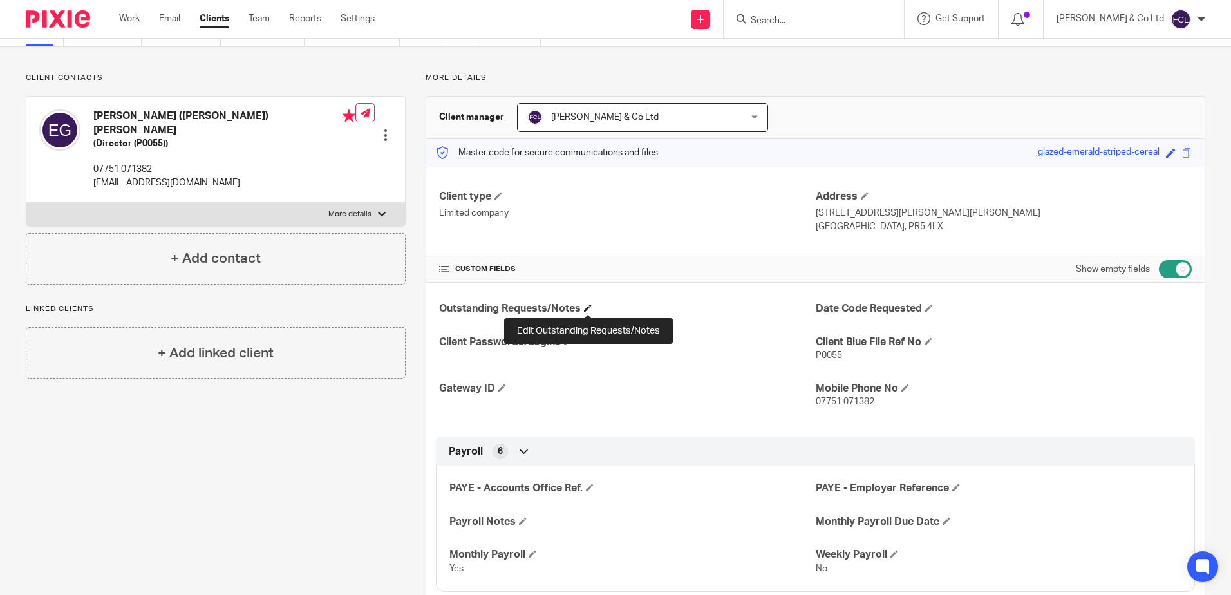
click at [588, 309] on span at bounding box center [588, 308] width 8 height 8
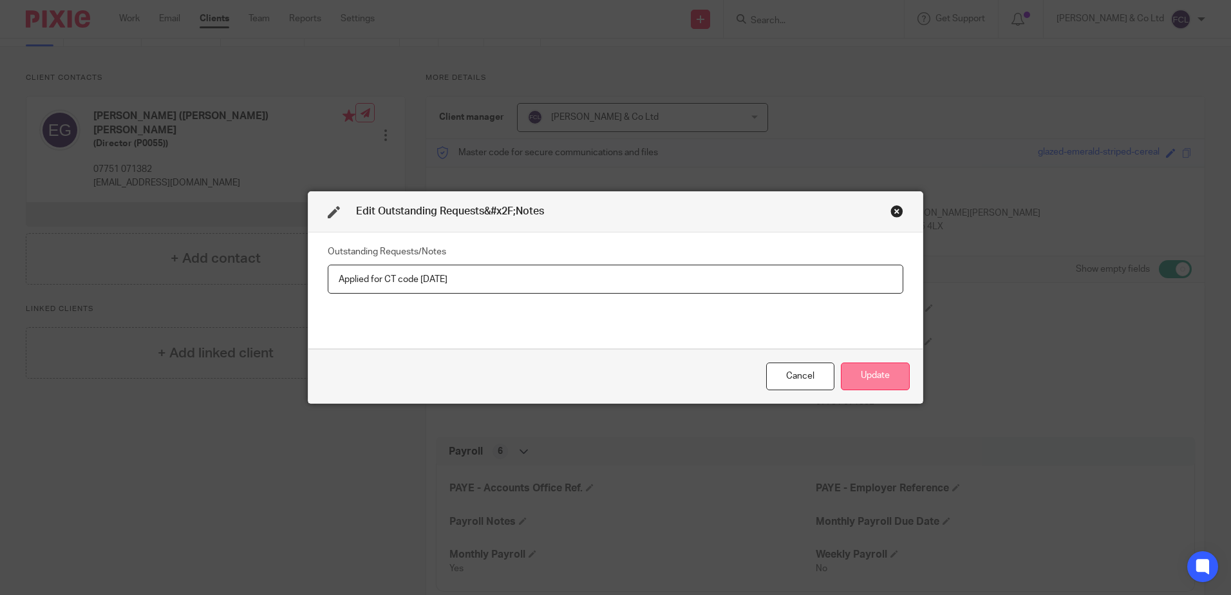
type input "Applied for CT code [DATE]"
click at [858, 381] on button "Update" at bounding box center [875, 376] width 69 height 28
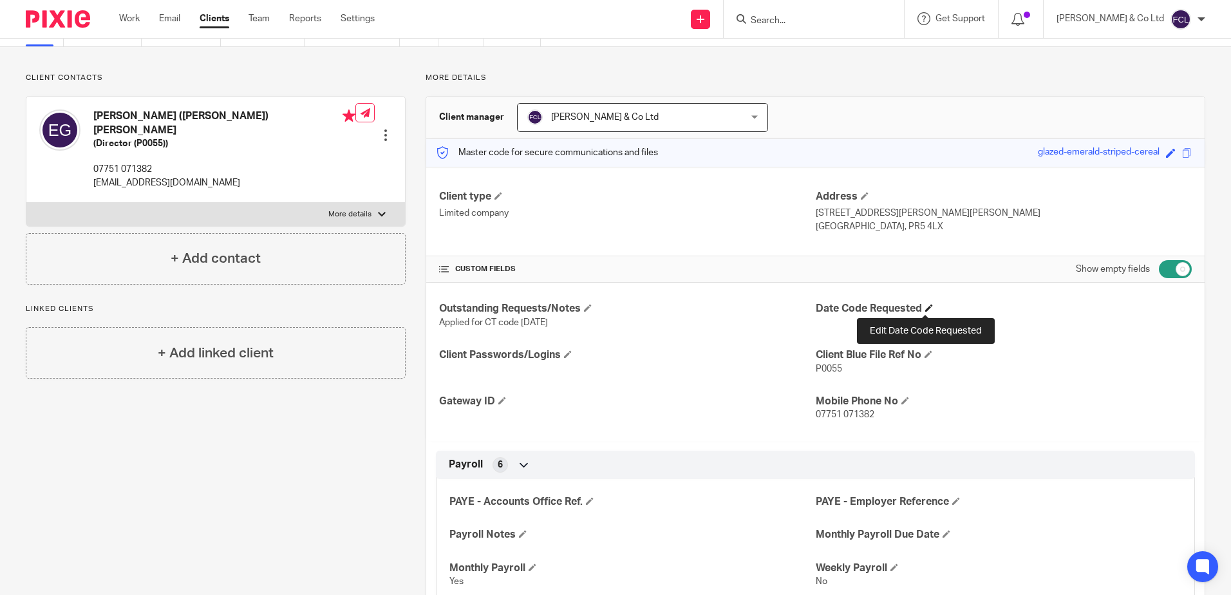
click at [925, 308] on span at bounding box center [929, 308] width 8 height 8
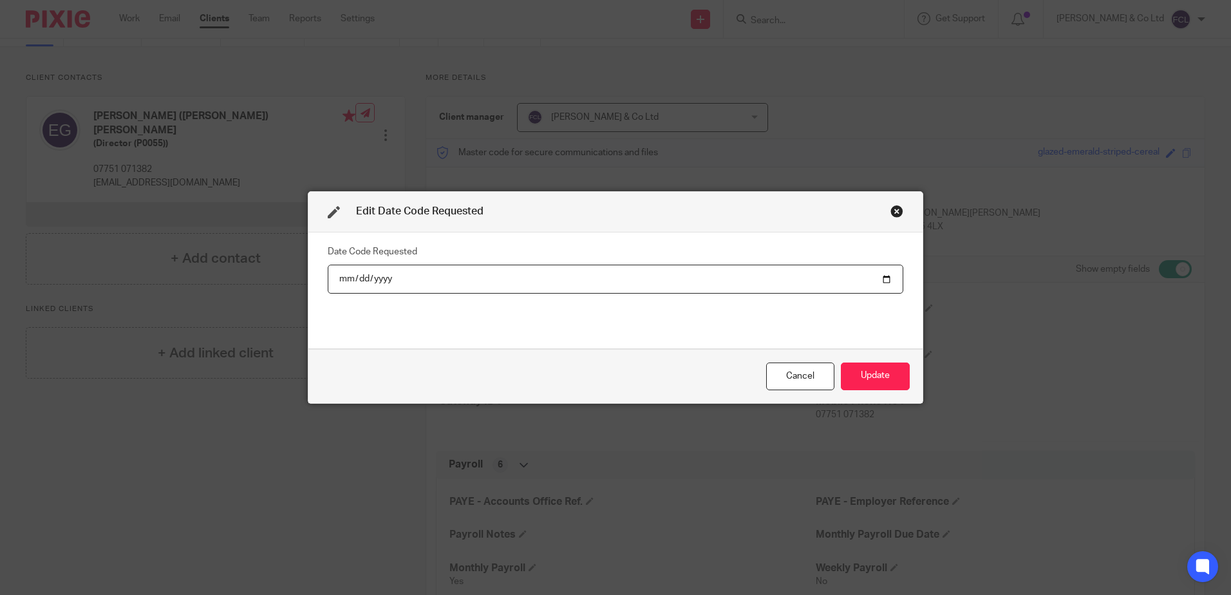
click at [878, 279] on input "date" at bounding box center [616, 279] width 576 height 29
type input "[DATE]"
click at [876, 376] on button "Update" at bounding box center [875, 376] width 69 height 28
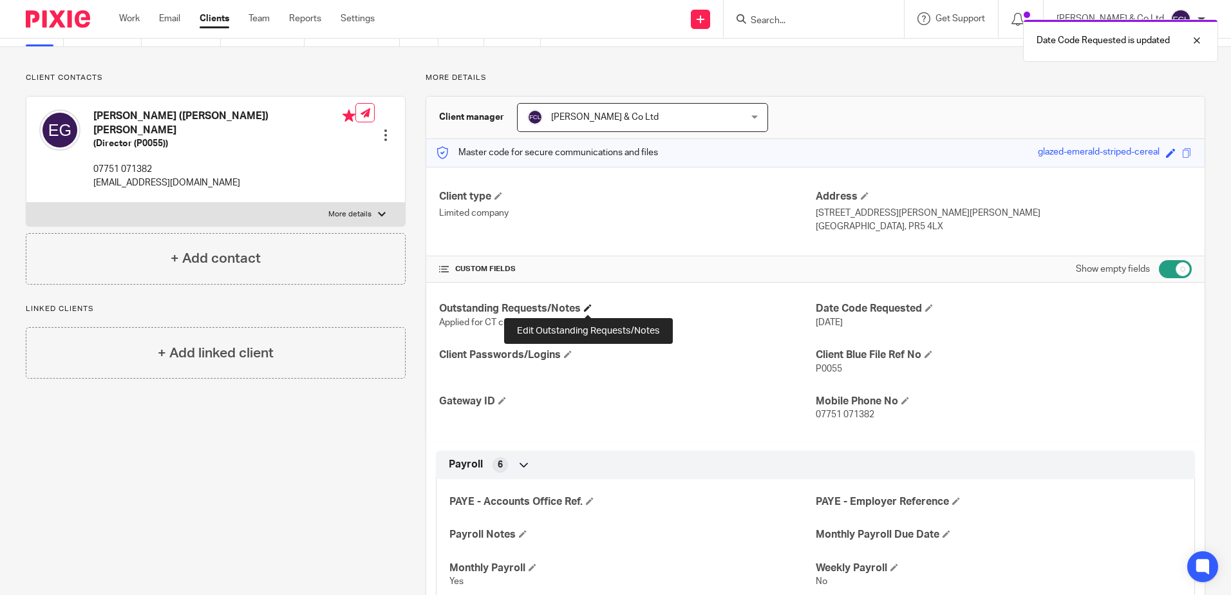
click at [589, 305] on span at bounding box center [588, 308] width 8 height 8
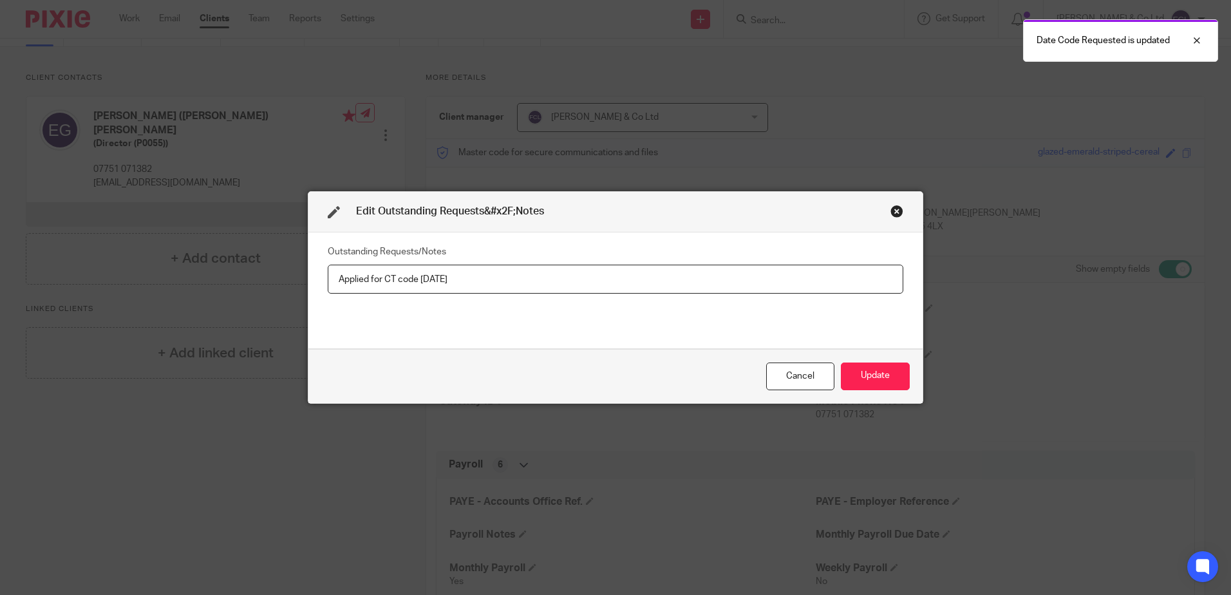
drag, startPoint x: 522, startPoint y: 286, endPoint x: 215, endPoint y: 274, distance: 306.7
click at [215, 274] on div "Edit Outstanding Requests&#x2F;Notes Outstanding Requests/Notes Applied for CT …" at bounding box center [615, 297] width 1231 height 595
click at [880, 377] on button "Update" at bounding box center [875, 376] width 69 height 28
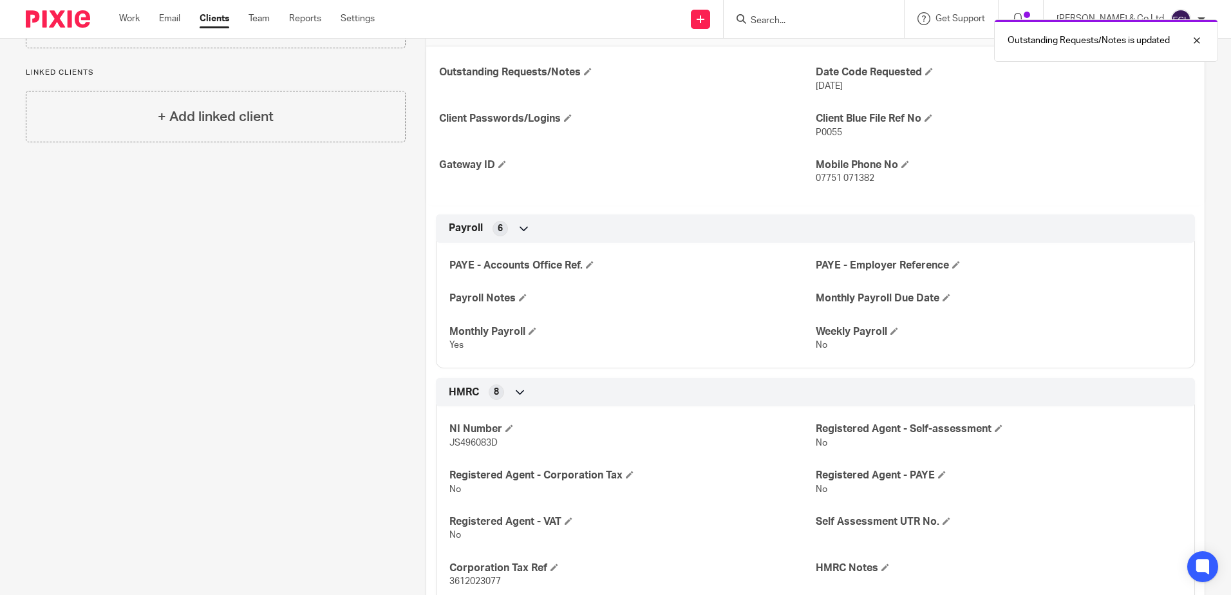
scroll to position [322, 0]
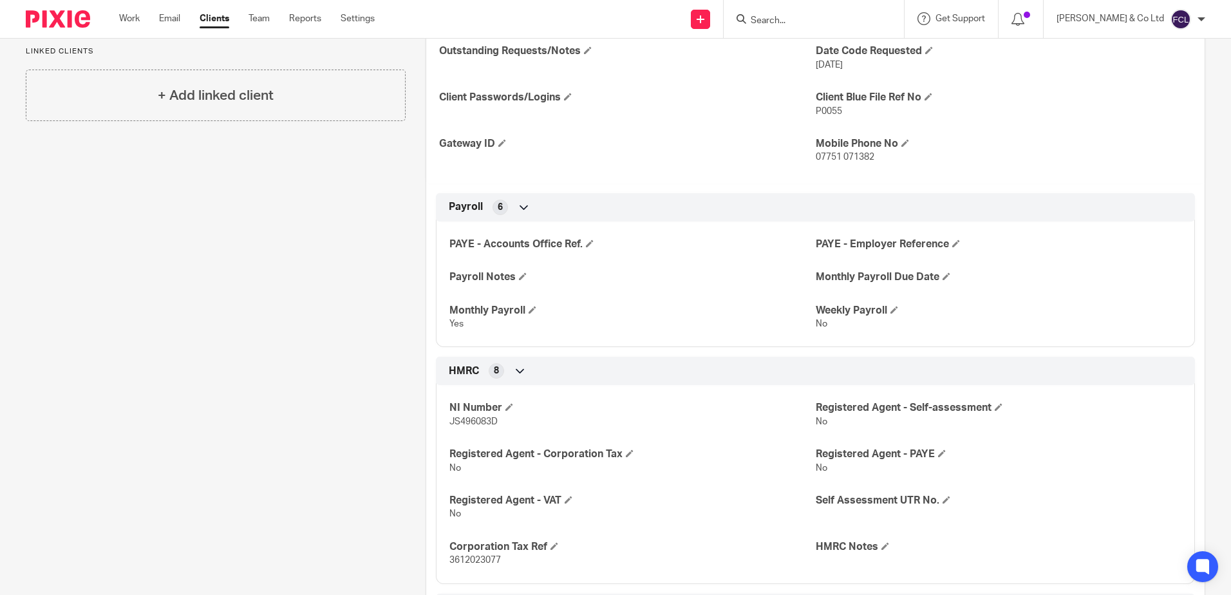
click at [808, 23] on input "Search" at bounding box center [807, 21] width 116 height 12
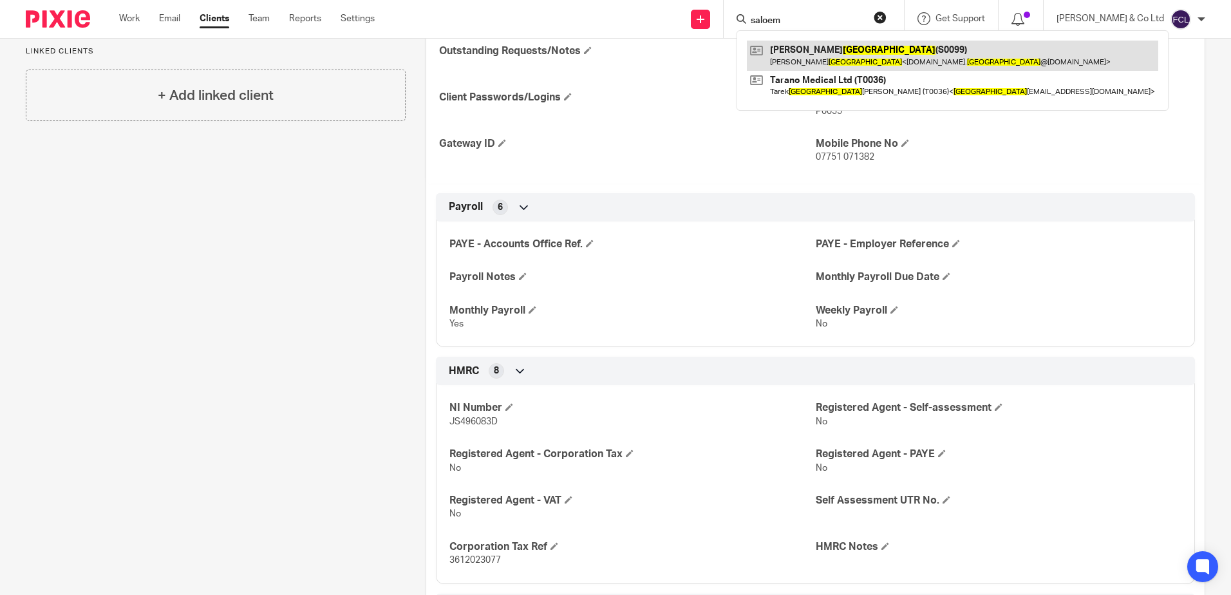
type input "saloem"
click at [879, 61] on link at bounding box center [952, 56] width 411 height 30
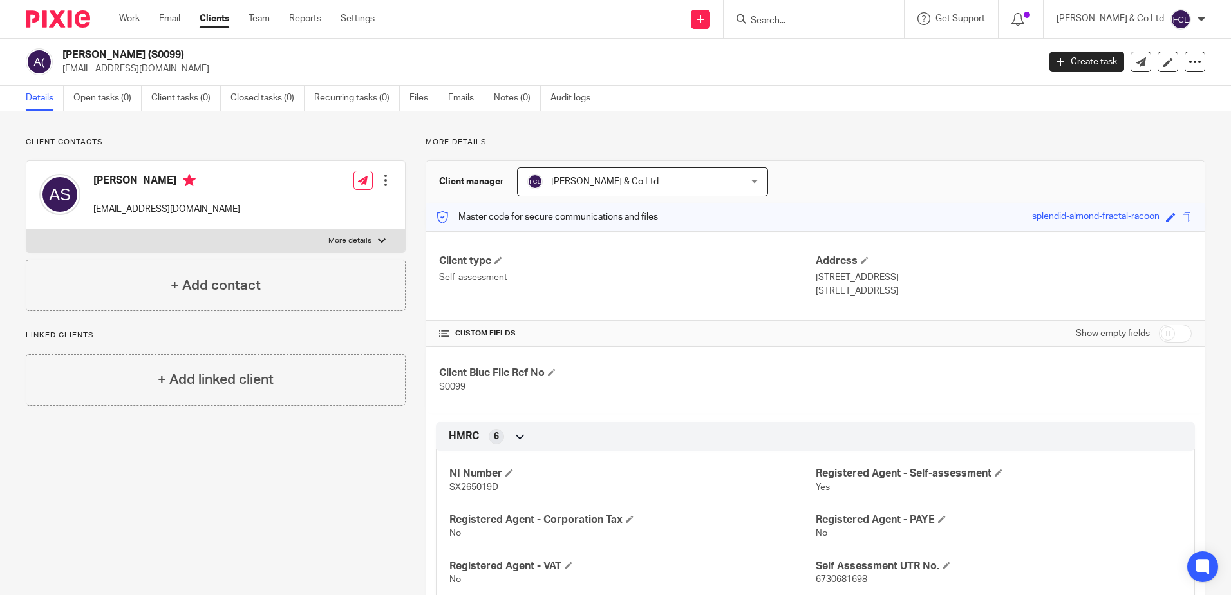
scroll to position [64, 0]
